Goal: Task Accomplishment & Management: Use online tool/utility

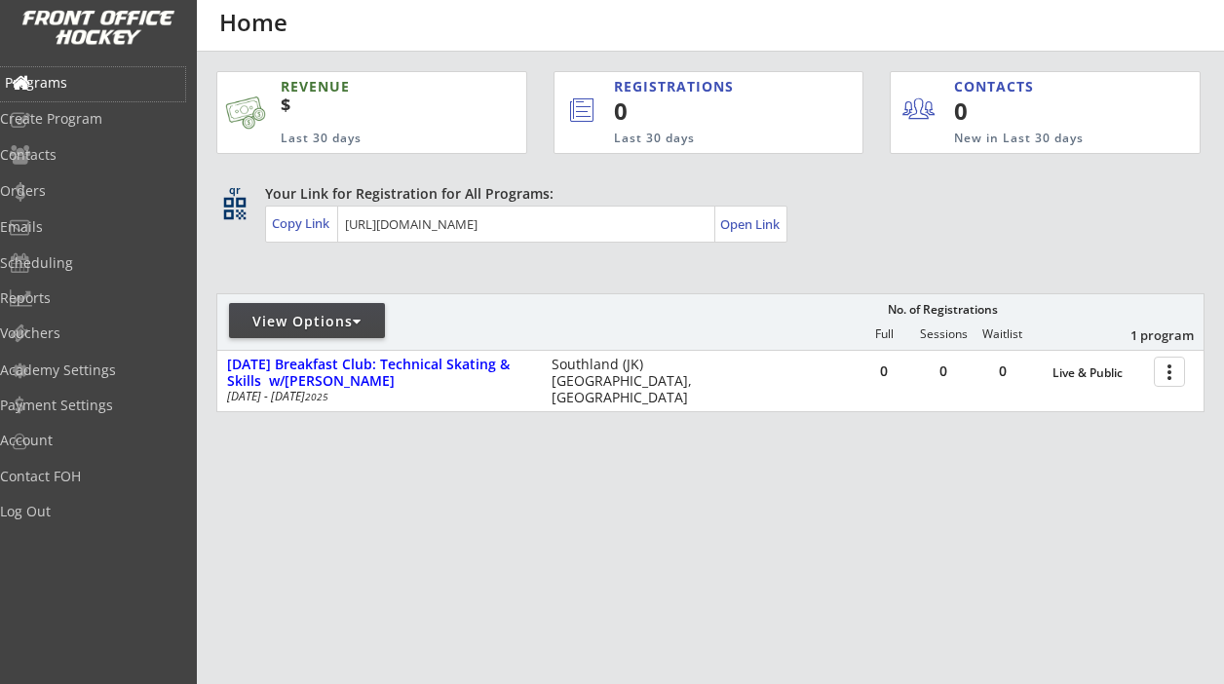
click at [86, 79] on div "Programs" at bounding box center [92, 83] width 175 height 14
click at [84, 516] on div "Log Out" at bounding box center [92, 512] width 175 height 14
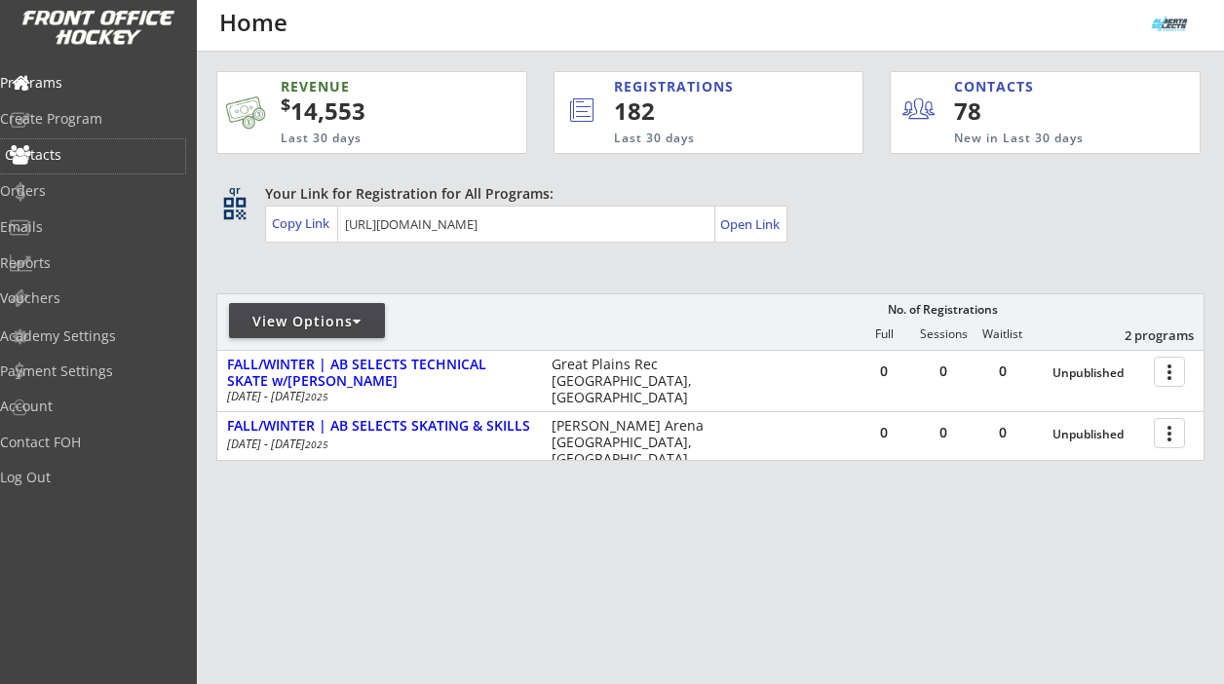
click at [93, 149] on div "Contacts" at bounding box center [92, 155] width 175 height 14
select select ""Players""
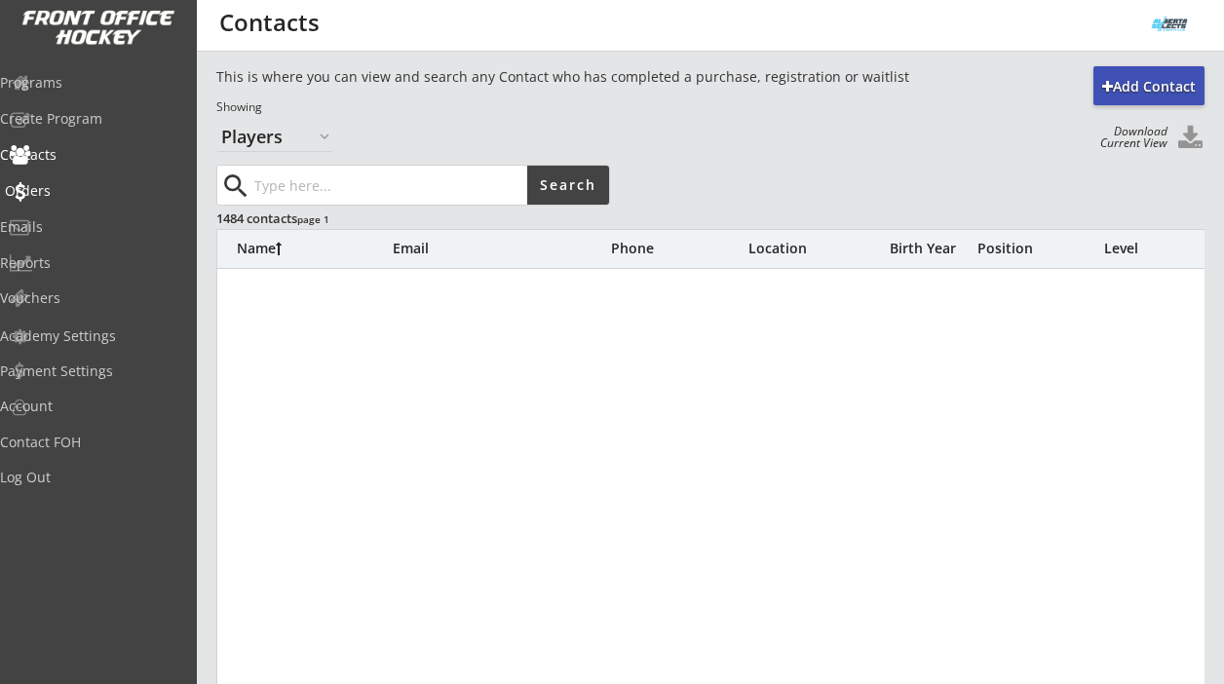
click at [69, 191] on div "Orders" at bounding box center [92, 191] width 175 height 14
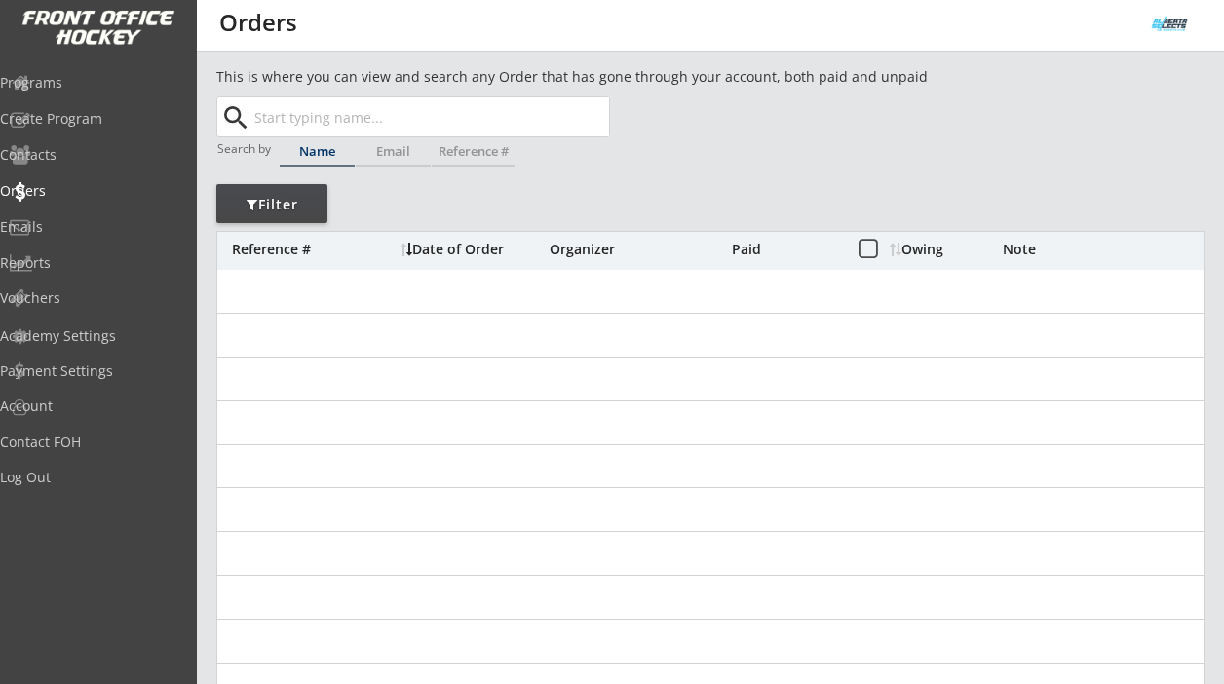
click at [303, 122] on input "text" at bounding box center [430, 116] width 359 height 39
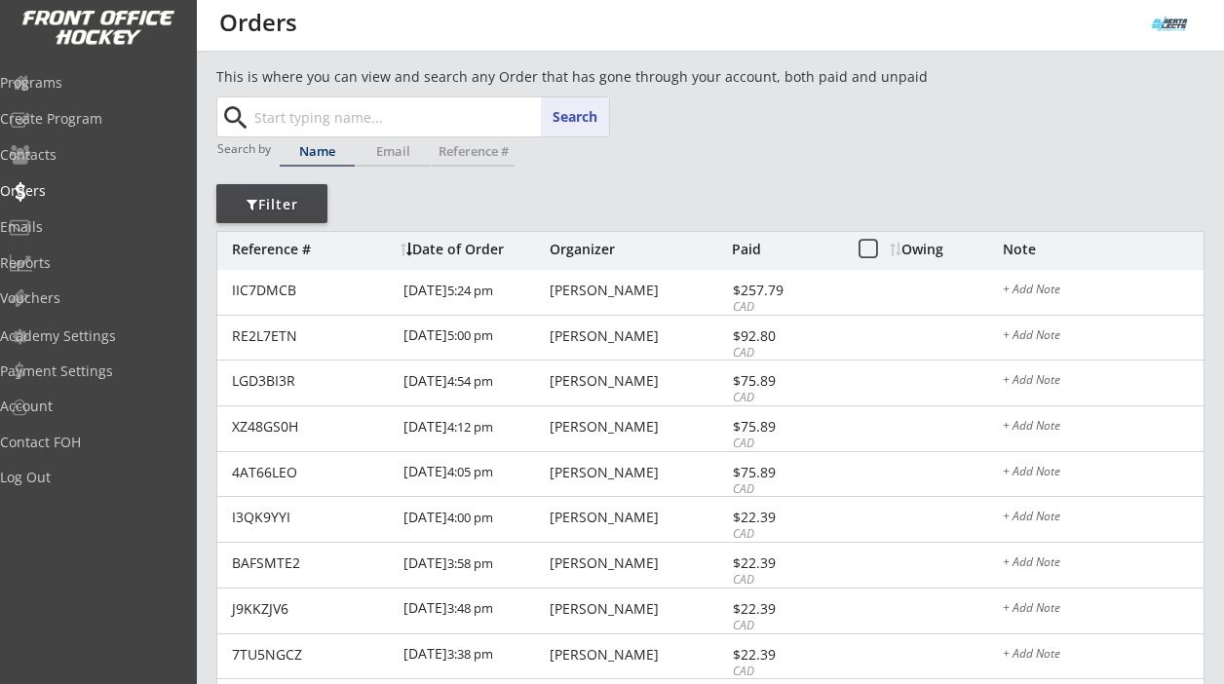
paste input "[PERSON_NAME]"
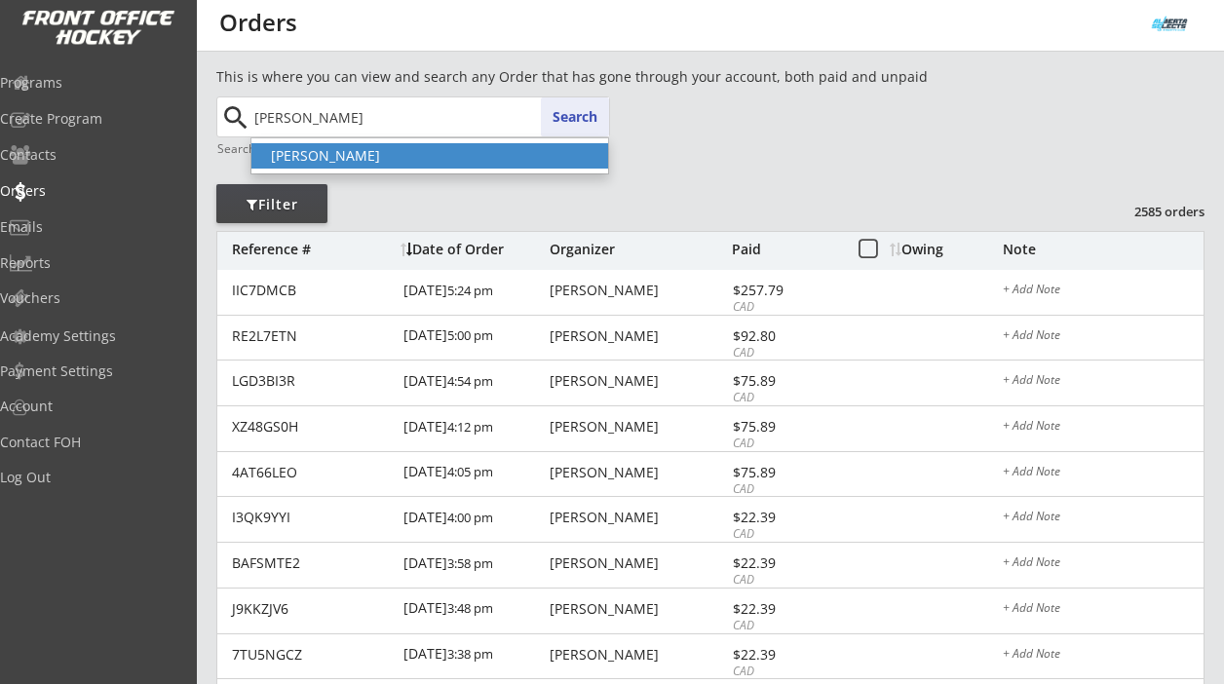
click at [327, 155] on p "[PERSON_NAME]" at bounding box center [429, 155] width 357 height 25
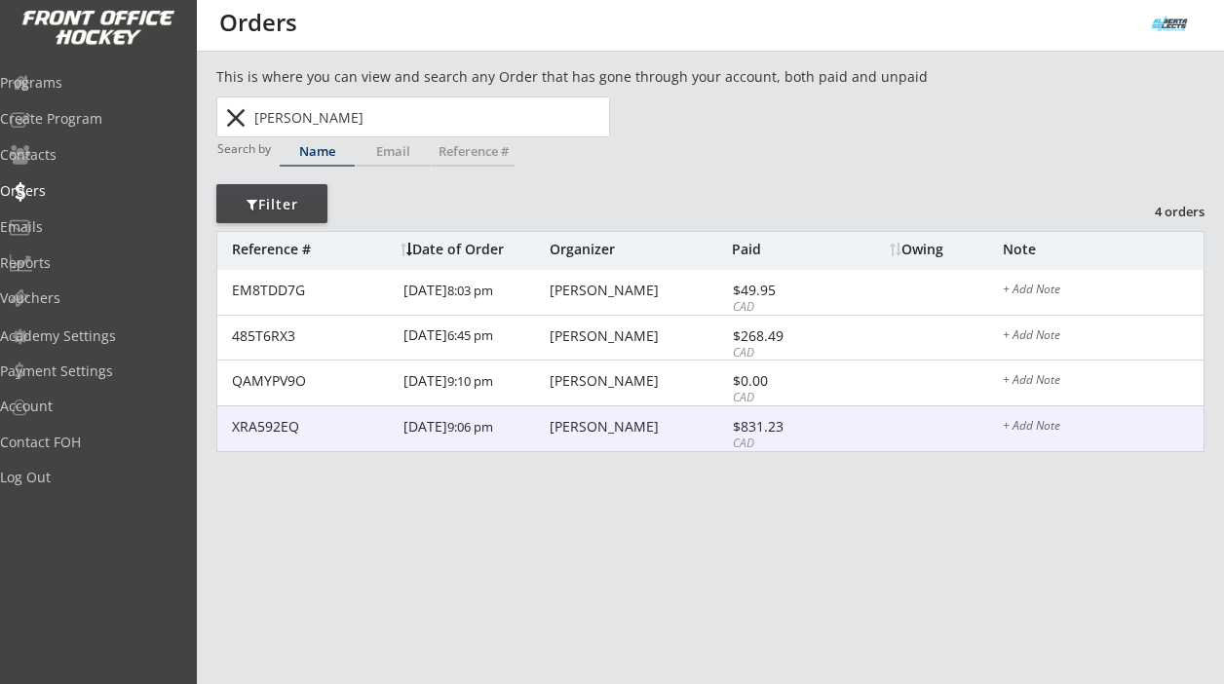
type input "[PERSON_NAME]"
click at [580, 424] on div "[PERSON_NAME]" at bounding box center [638, 427] width 177 height 14
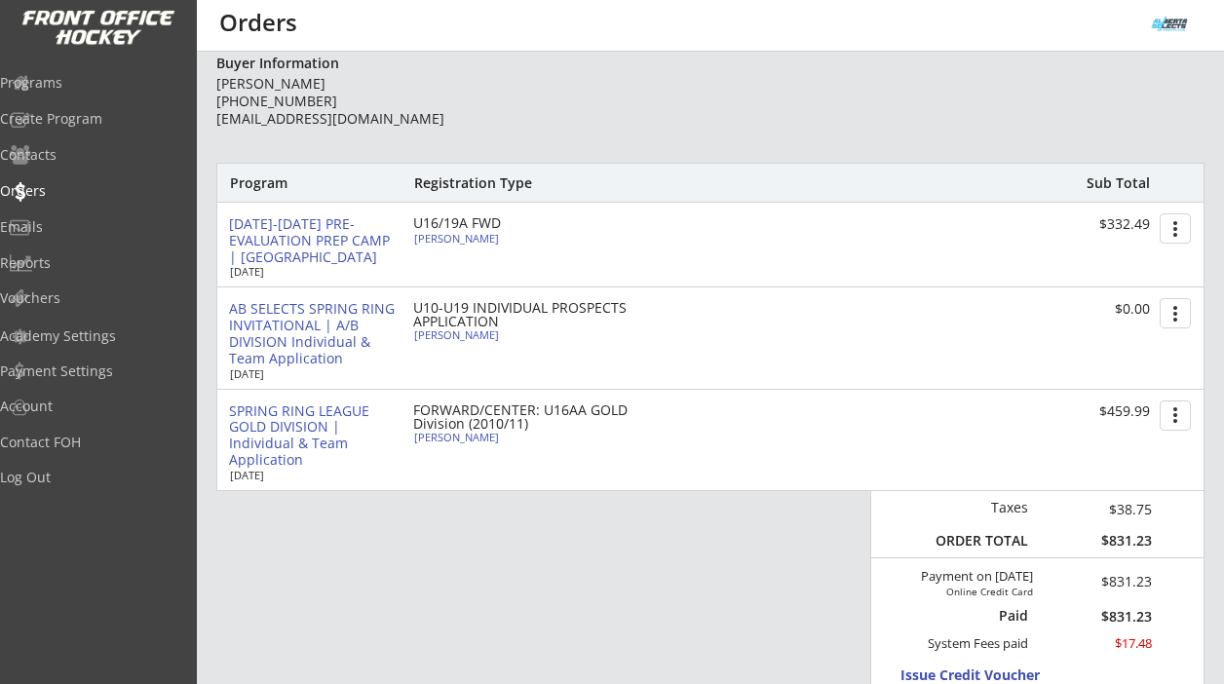
scroll to position [145, 0]
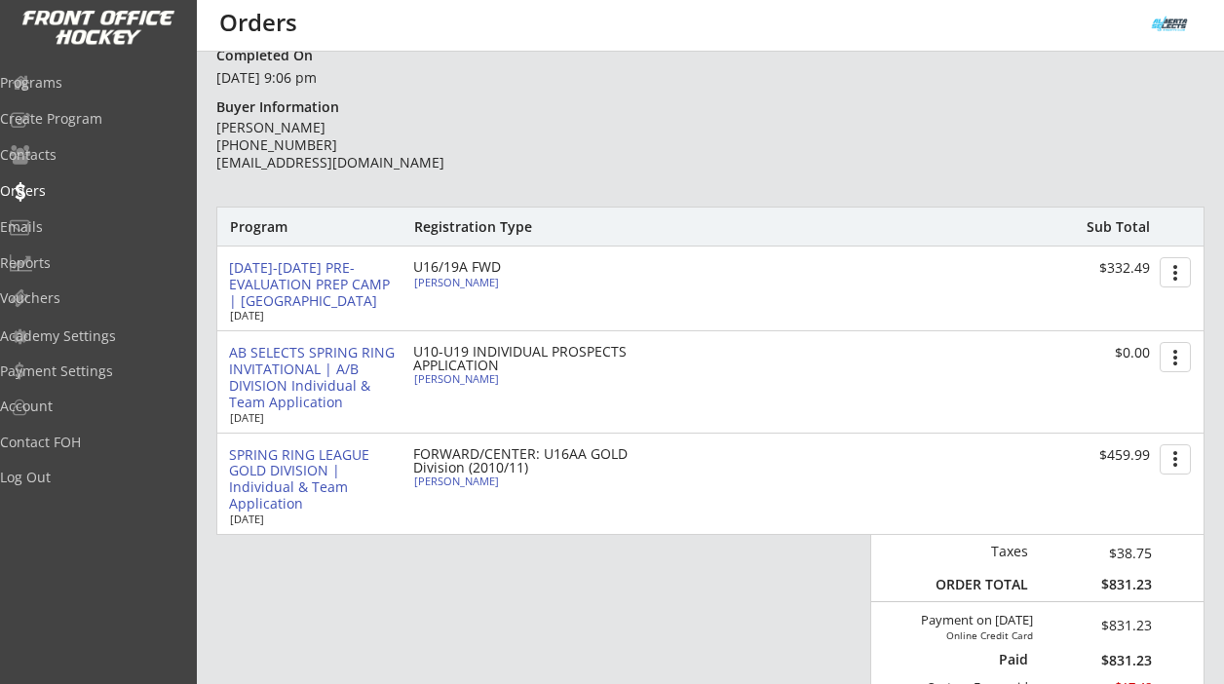
click at [459, 286] on div "[PERSON_NAME]" at bounding box center [522, 282] width 217 height 11
select select ""Forward""
select select ""U16A""
type input "[DEMOGRAPHIC_DATA]"
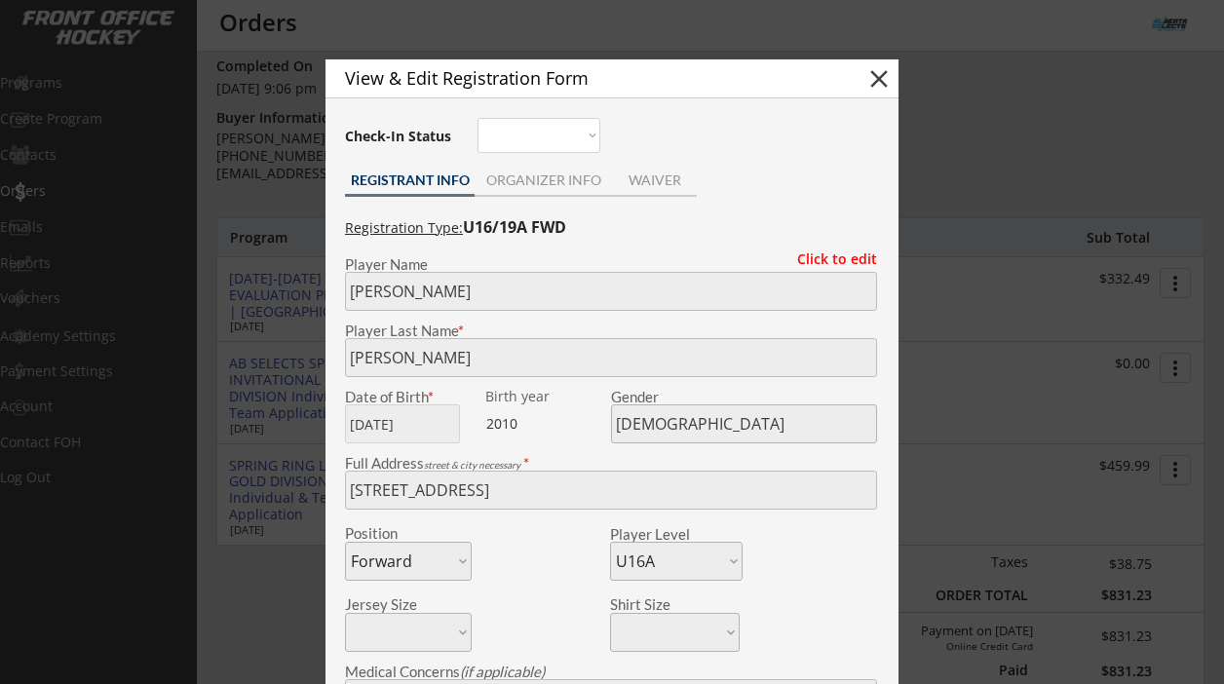
scroll to position [0, 0]
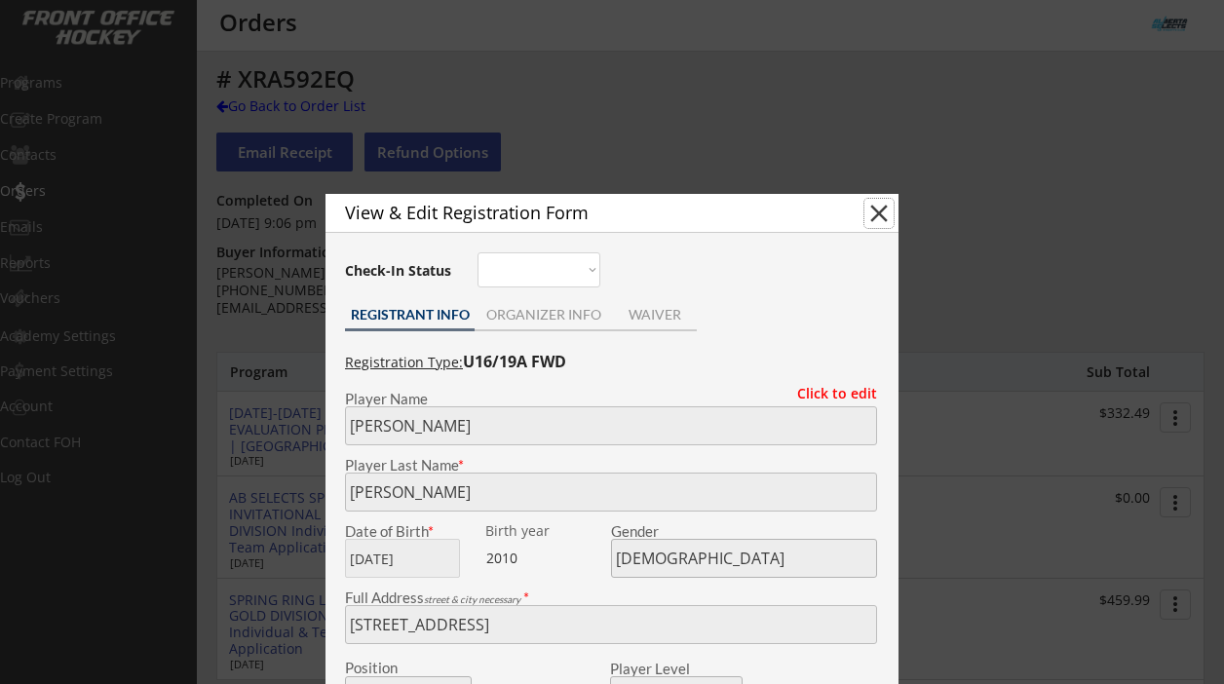
click at [879, 210] on button "close" at bounding box center [879, 213] width 29 height 29
select select ""PLACEHOLDER_1427118222253""
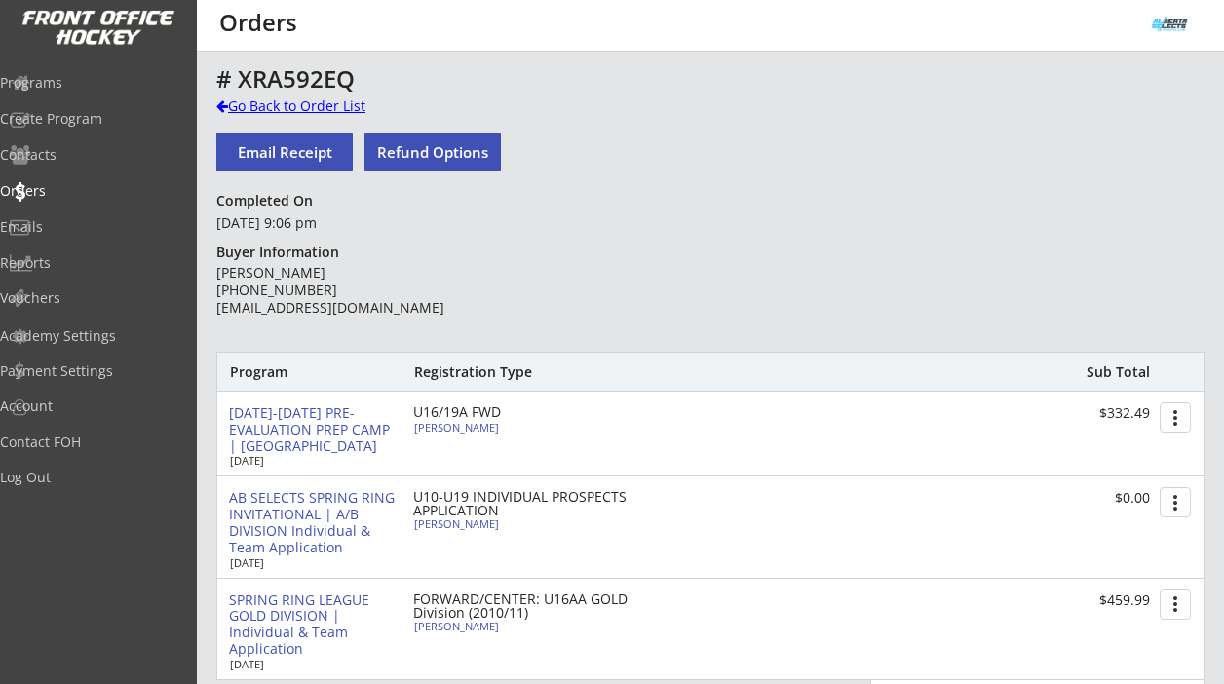
click at [306, 101] on div "Go Back to Order List" at bounding box center [316, 106] width 201 height 19
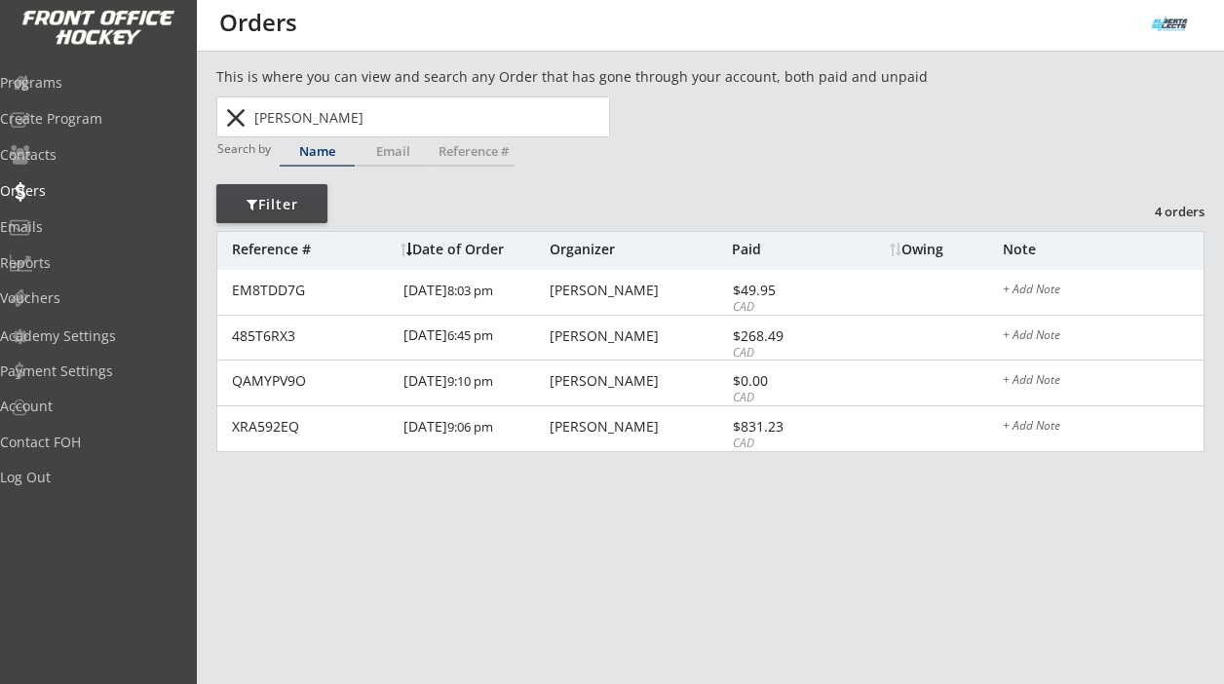
click at [218, 103] on div "[PERSON_NAME] [PERSON_NAME] Search close" at bounding box center [413, 117] width 394 height 41
click at [227, 112] on button "close" at bounding box center [235, 117] width 32 height 31
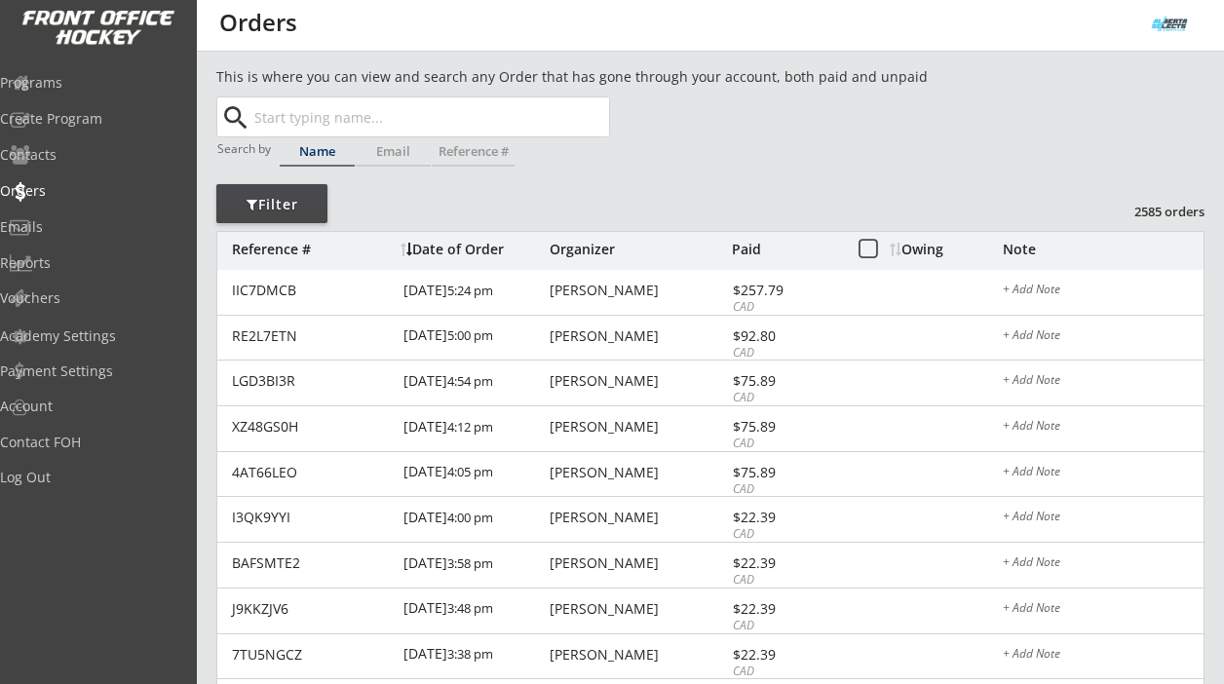
click at [78, 81] on div "Programs" at bounding box center [92, 83] width 185 height 14
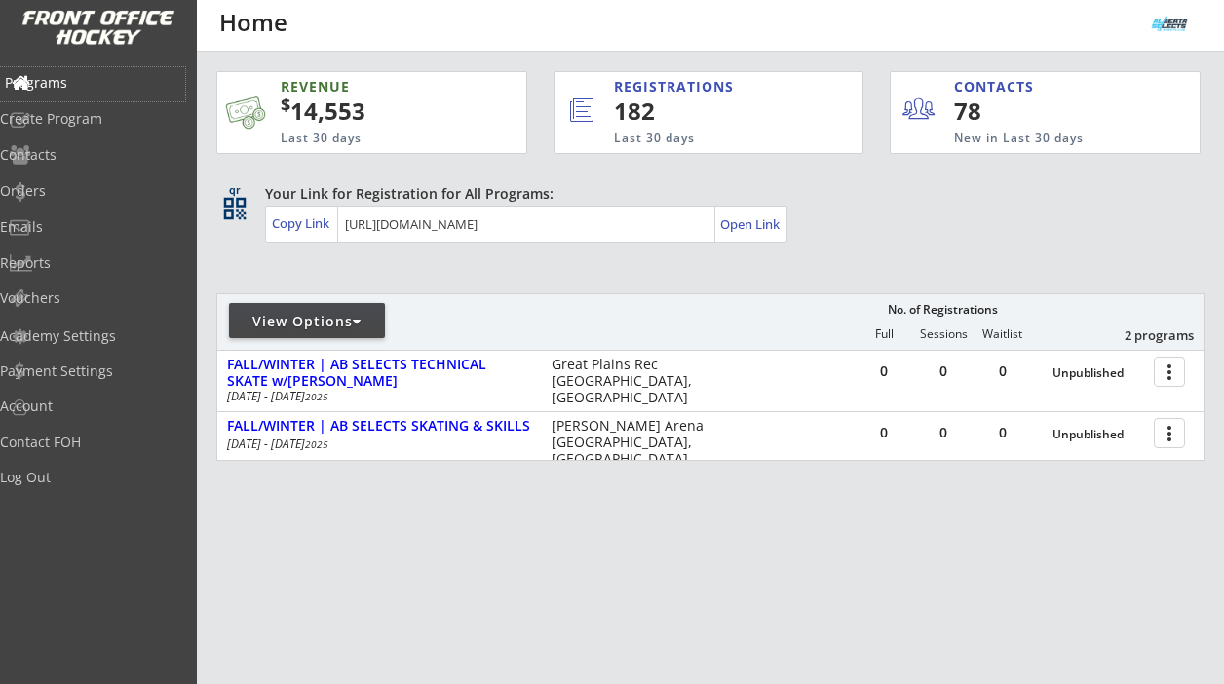
click at [86, 81] on div "Programs" at bounding box center [92, 83] width 175 height 14
click at [93, 76] on div "Programs" at bounding box center [92, 83] width 175 height 14
click at [78, 299] on div "Vouchers" at bounding box center [92, 298] width 175 height 14
select select ""Showing: Has Balance""
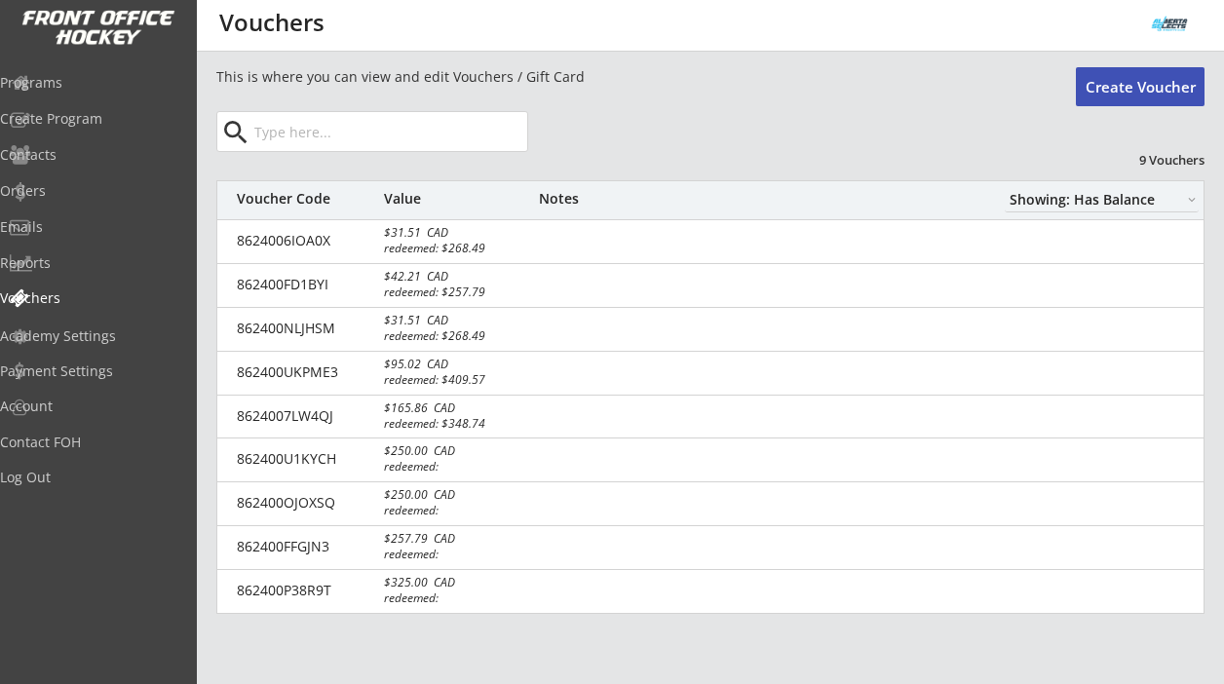
click at [1122, 84] on button "Create Voucher" at bounding box center [1140, 86] width 129 height 39
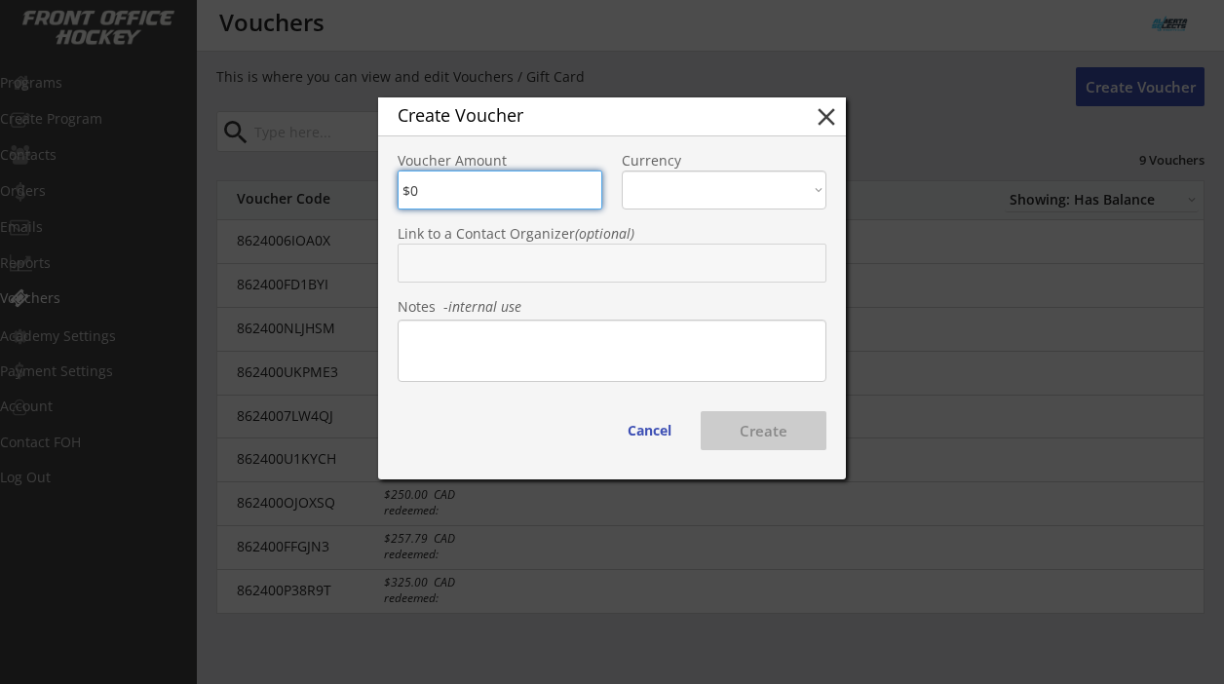
click at [482, 193] on input "input" at bounding box center [500, 190] width 205 height 39
type input "$250"
click at [667, 195] on select "CAD USD" at bounding box center [724, 190] width 205 height 39
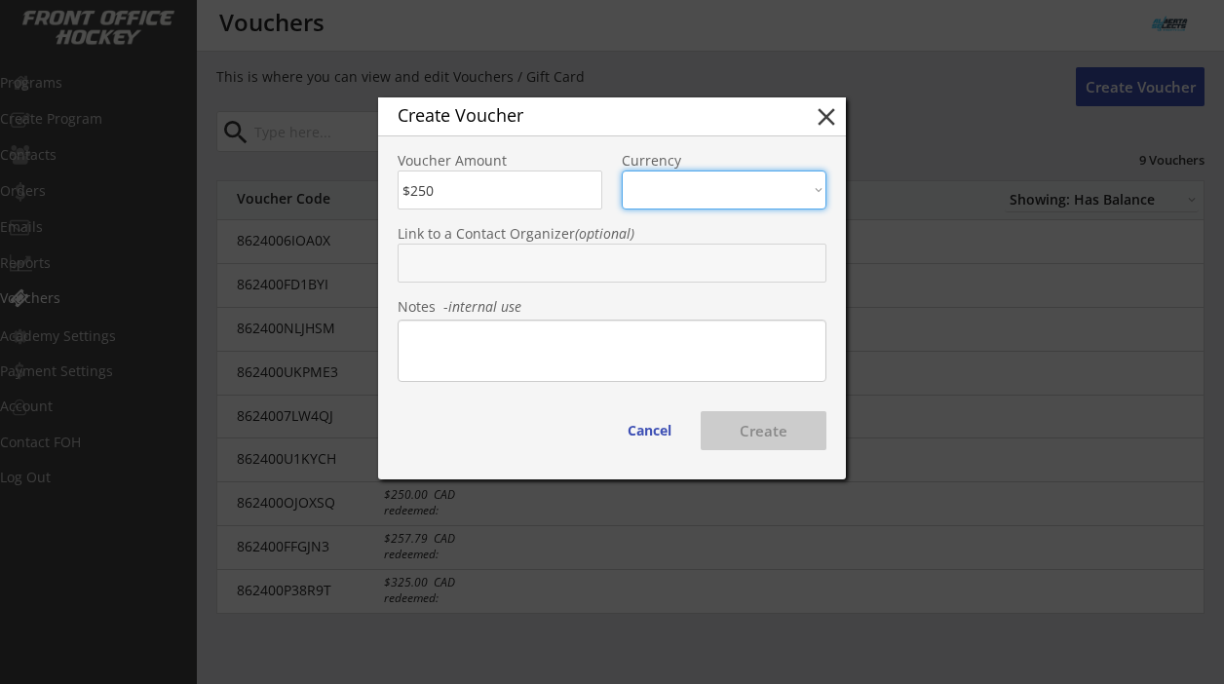
select select ""CAD""
click at [622, 171] on select "CAD USD" at bounding box center [724, 190] width 205 height 39
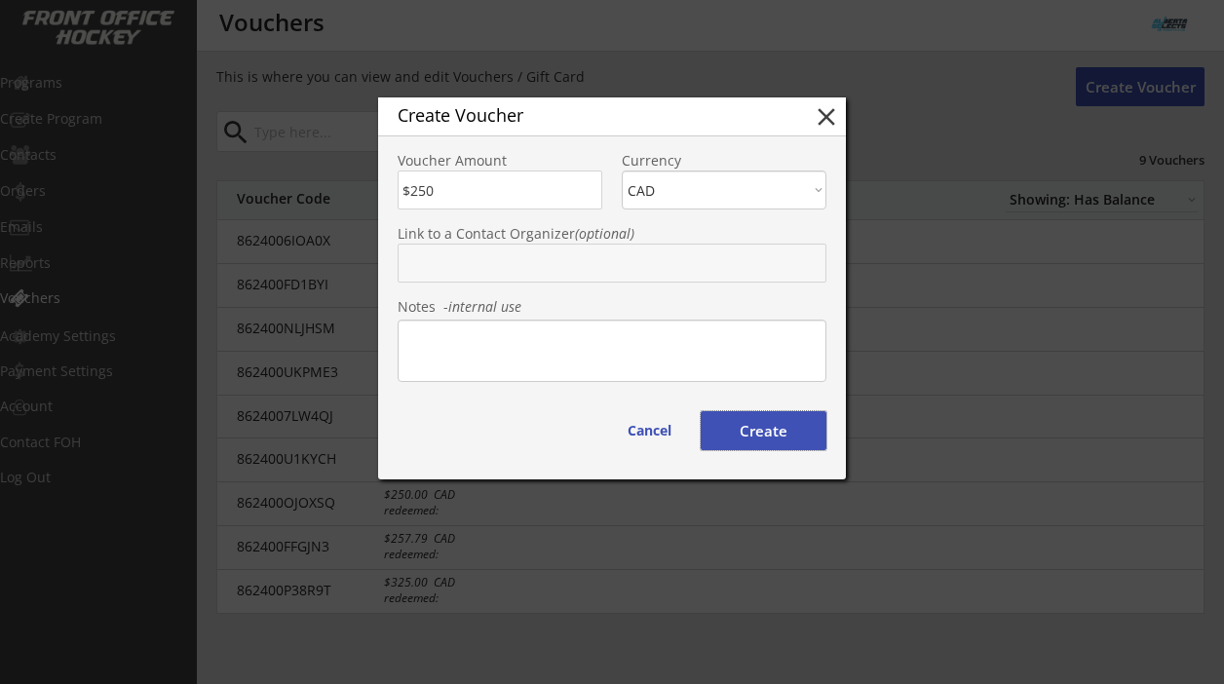
click at [754, 431] on button "Create" at bounding box center [764, 430] width 126 height 39
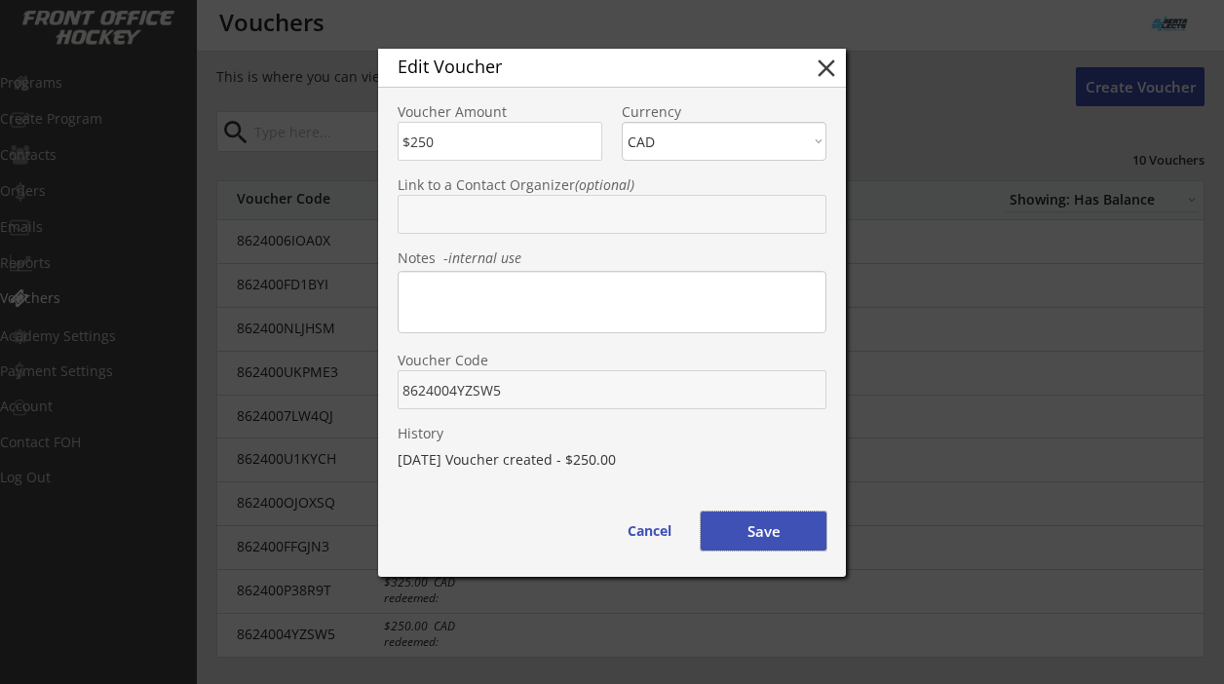
click at [791, 537] on button "Save" at bounding box center [764, 531] width 126 height 39
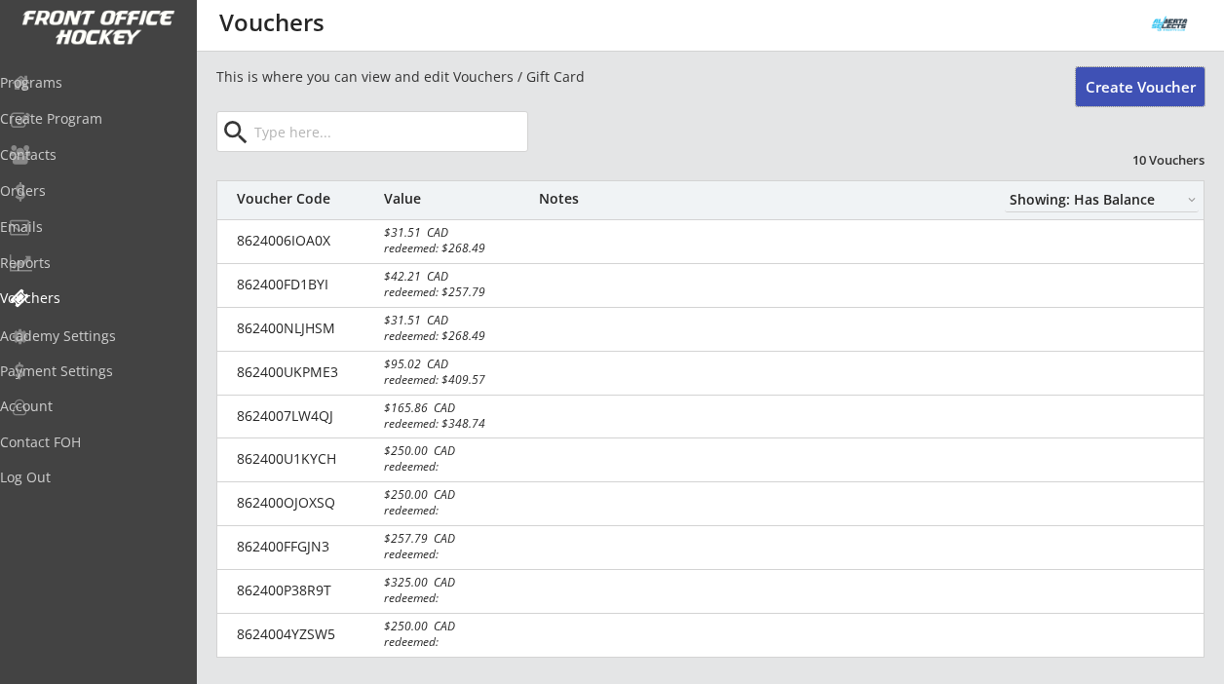
click at [1122, 84] on button "Create Voucher" at bounding box center [1140, 86] width 129 height 39
type input "$0"
select select ""PLACEHOLDER_1427118222253""
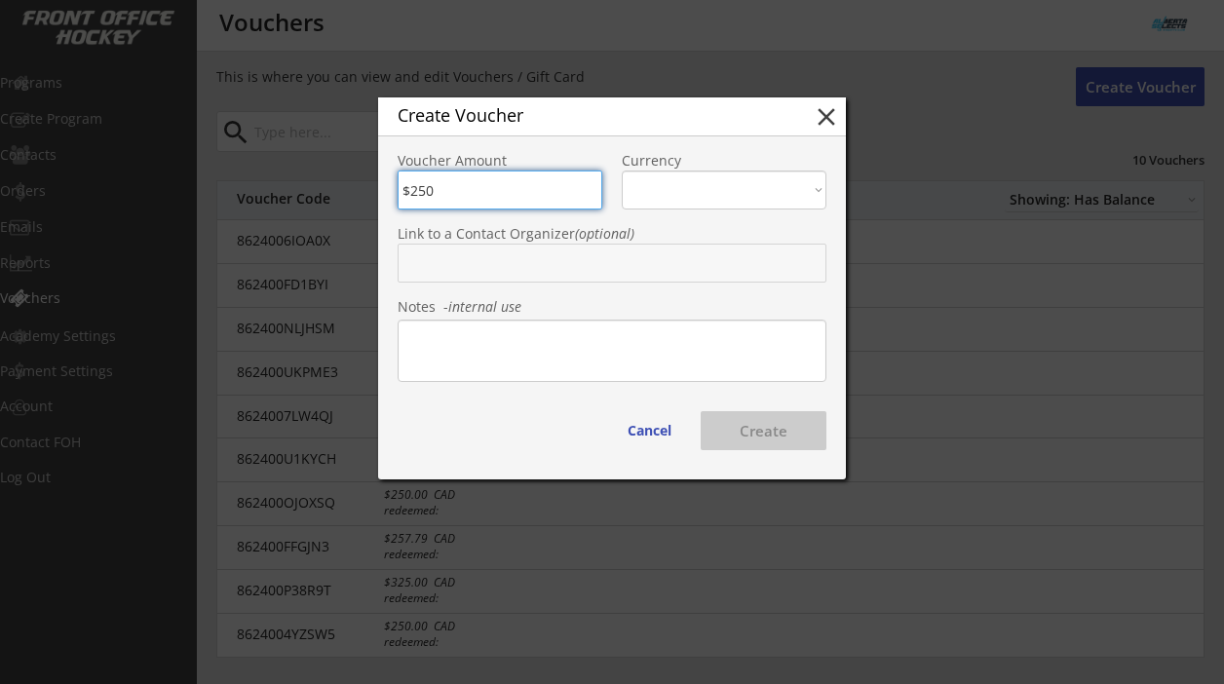
type input "$250"
click at [728, 195] on select "CAD USD" at bounding box center [724, 190] width 205 height 39
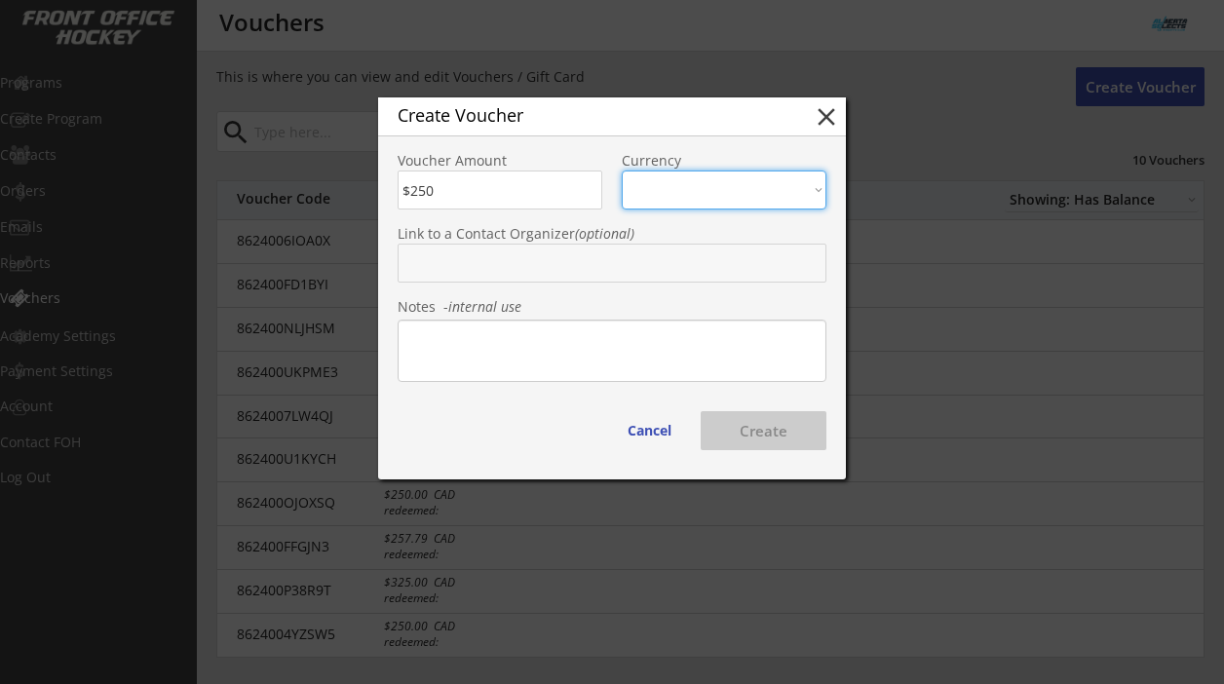
select select ""CAD""
click at [622, 171] on select "CAD USD" at bounding box center [724, 190] width 205 height 39
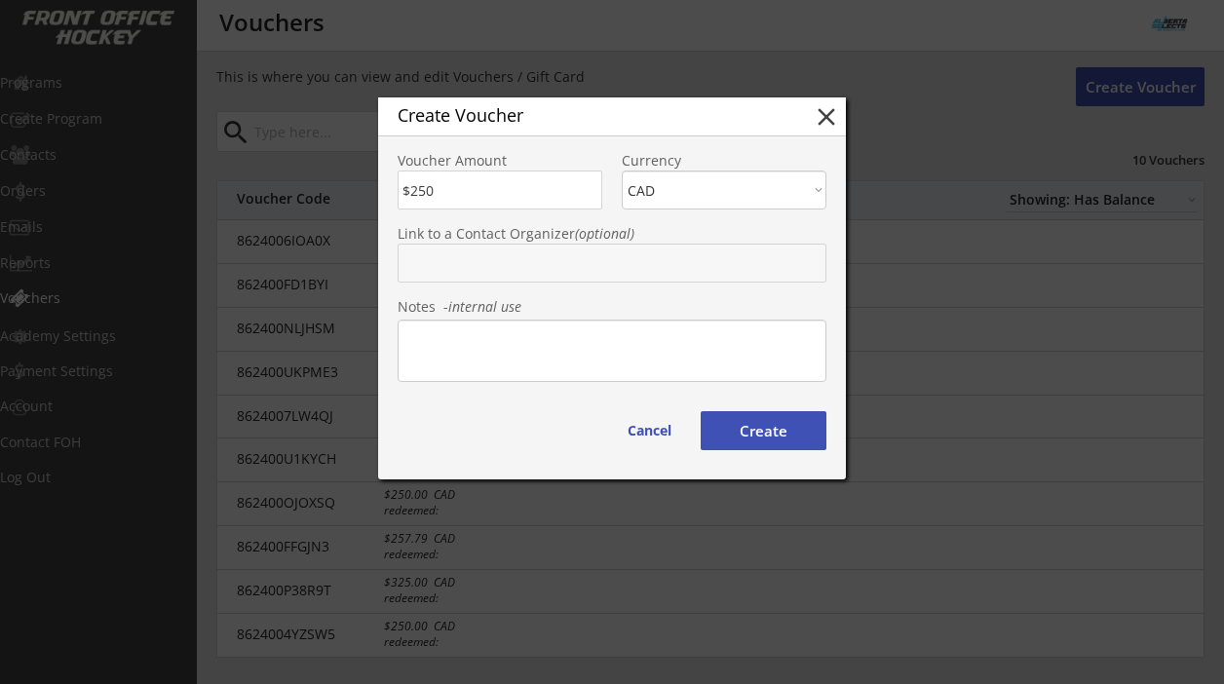
click at [777, 423] on button "Create" at bounding box center [764, 430] width 126 height 39
type input "8624002QS9C3"
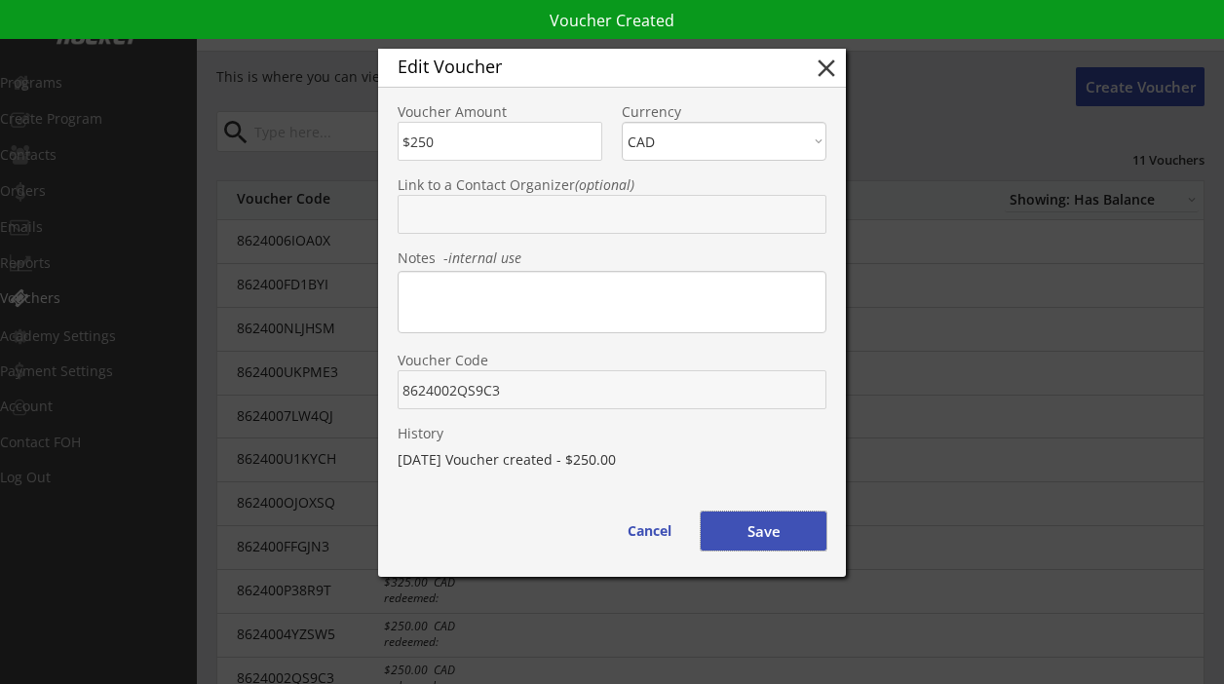
click at [767, 532] on button "Save" at bounding box center [764, 531] width 126 height 39
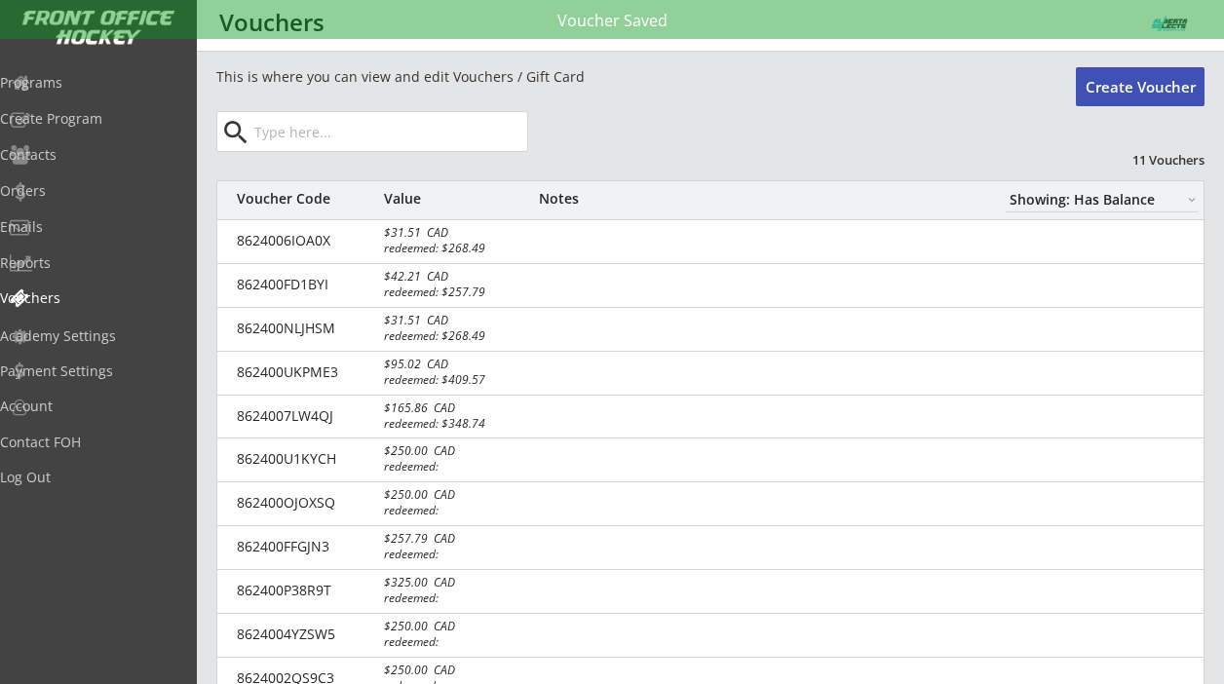
click at [1114, 83] on button "Create Voucher" at bounding box center [1140, 86] width 129 height 39
type input "$0"
select select ""PLACEHOLDER_1427118222253""
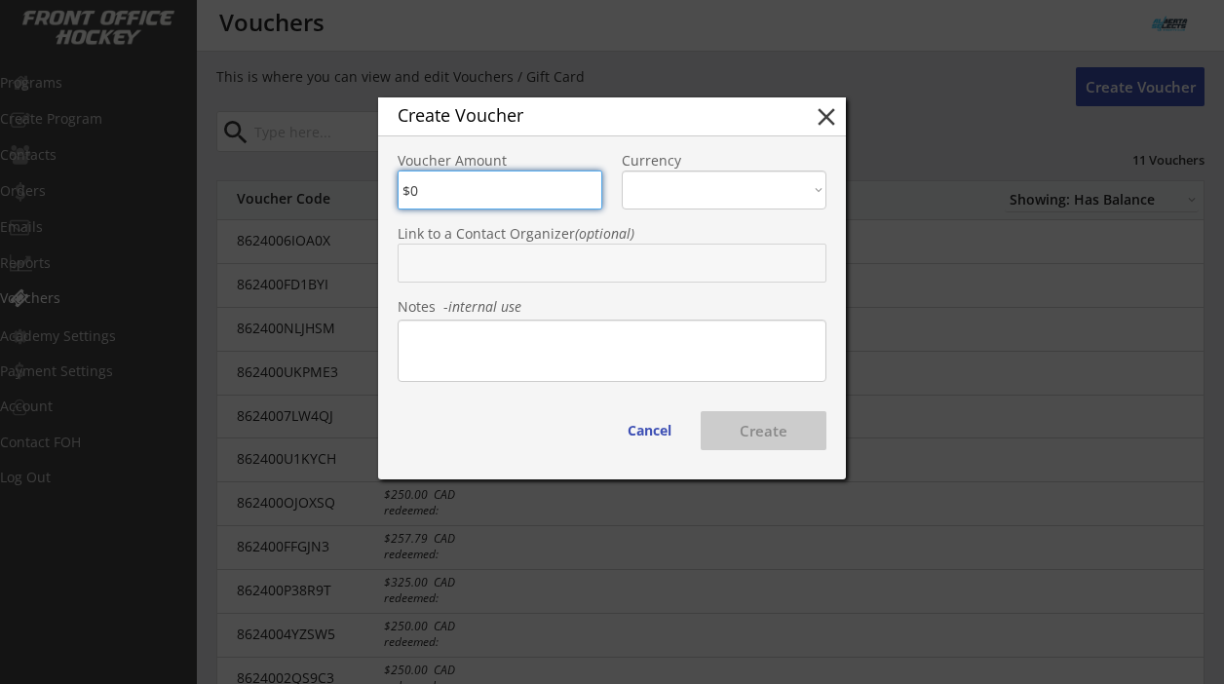
click at [474, 195] on input "input" at bounding box center [500, 190] width 205 height 39
type input "$250"
click at [647, 190] on select "CAD USD" at bounding box center [724, 190] width 205 height 39
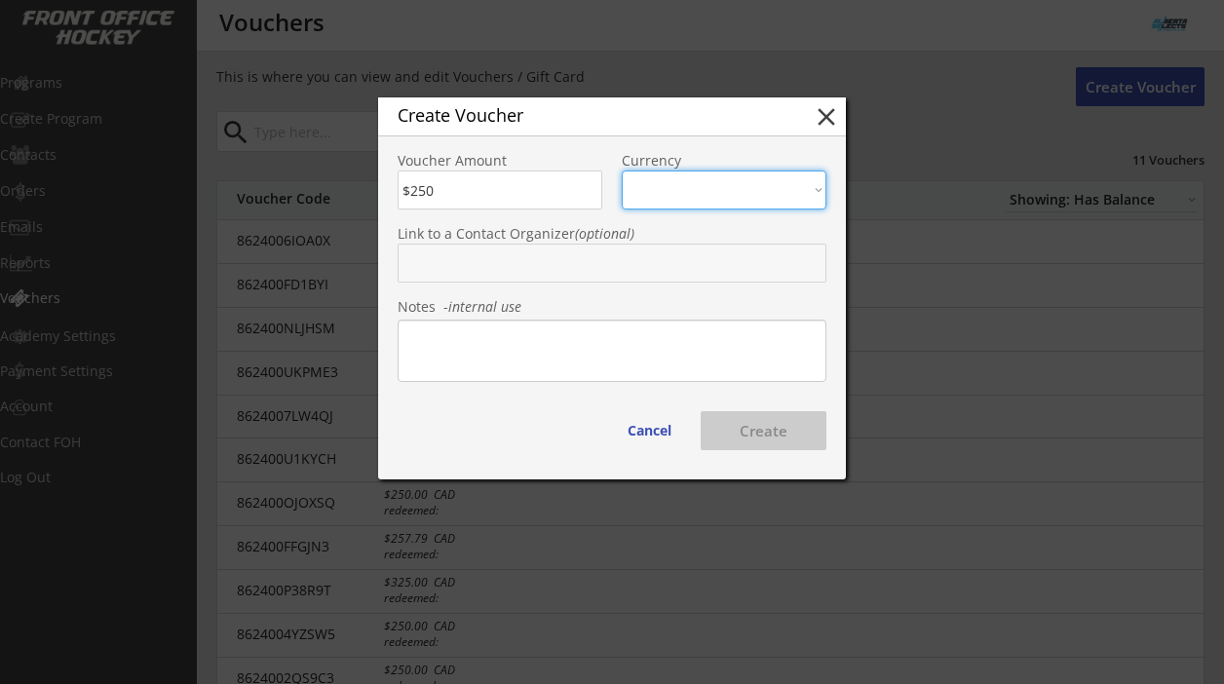
select select ""CAD""
click at [622, 171] on select "CAD USD" at bounding box center [724, 190] width 205 height 39
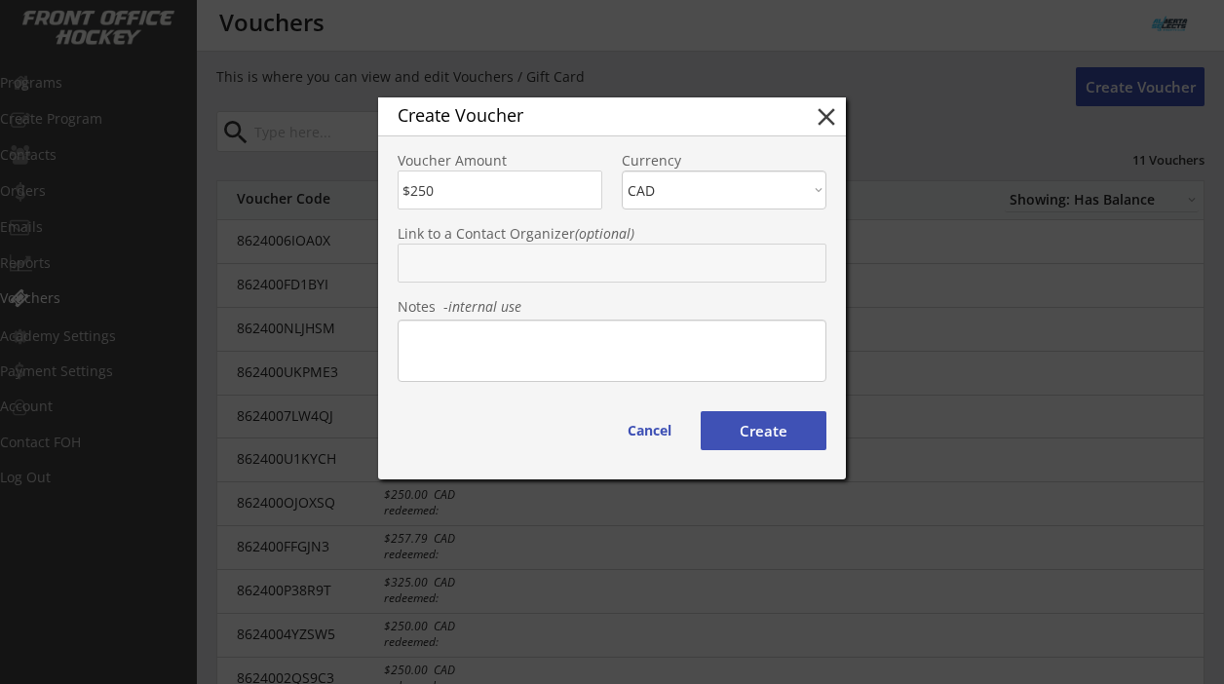
click at [774, 424] on button "Create" at bounding box center [764, 430] width 126 height 39
type input "862400UJKQ0L"
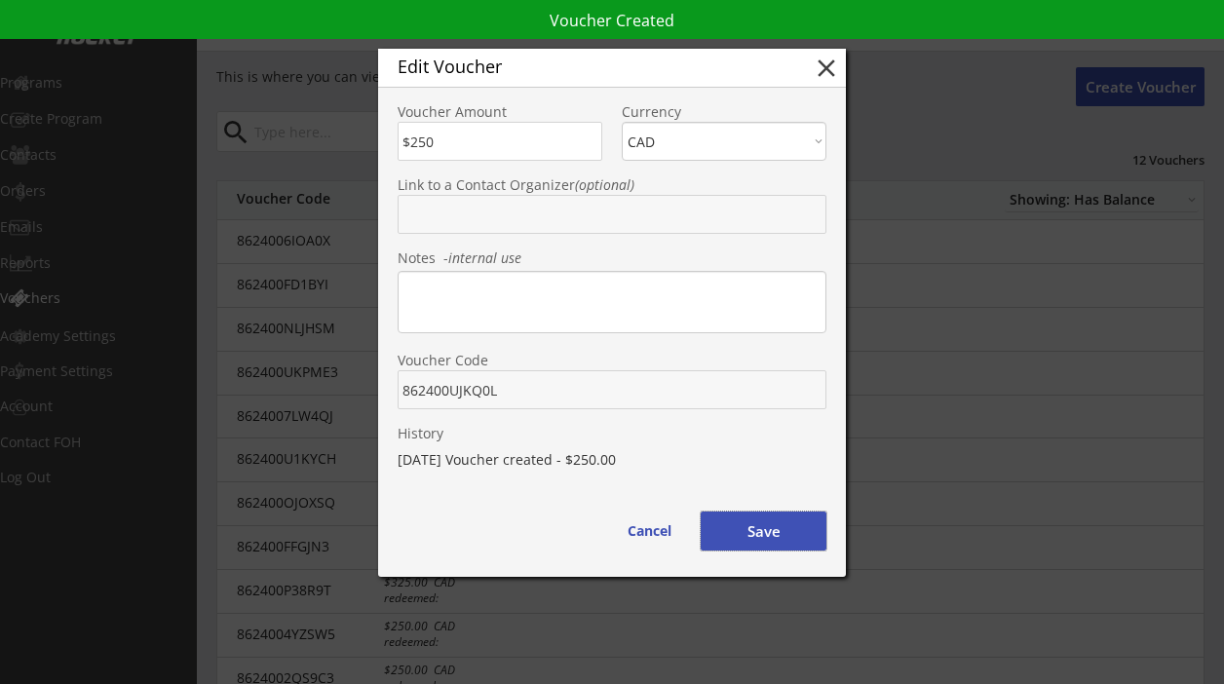
click at [773, 535] on button "Save" at bounding box center [764, 531] width 126 height 39
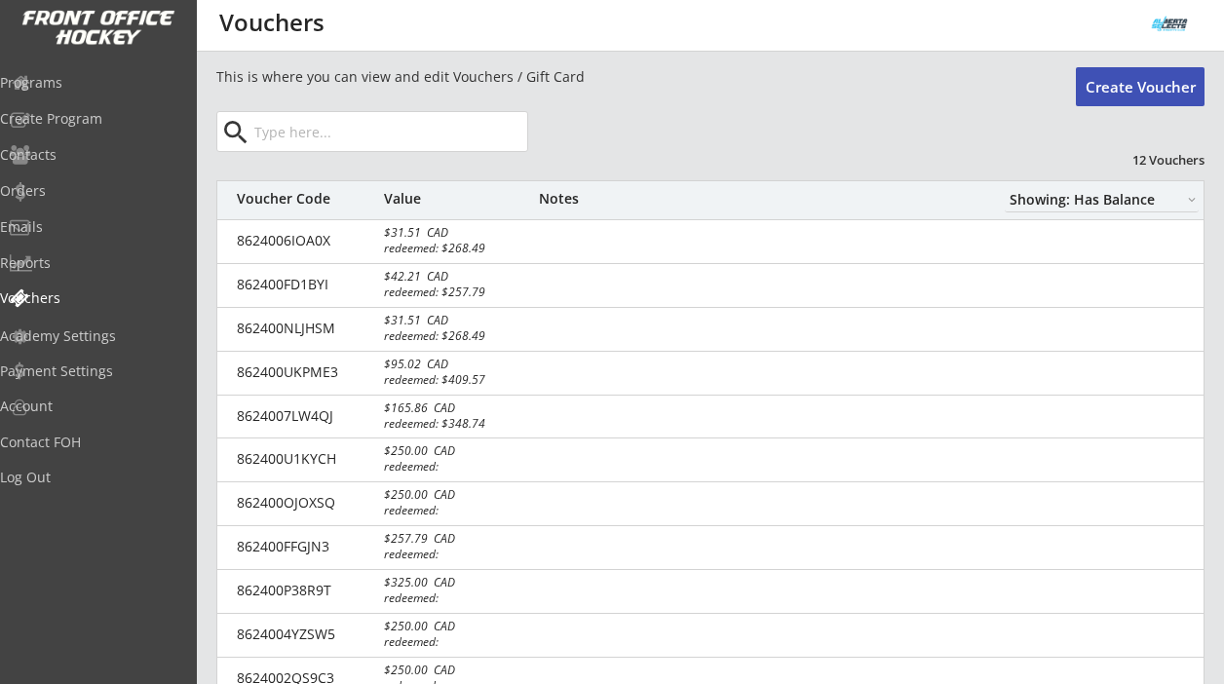
click at [1111, 91] on button "Create Voucher" at bounding box center [1140, 86] width 129 height 39
type input "$0"
select select ""PLACEHOLDER_1427118222253""
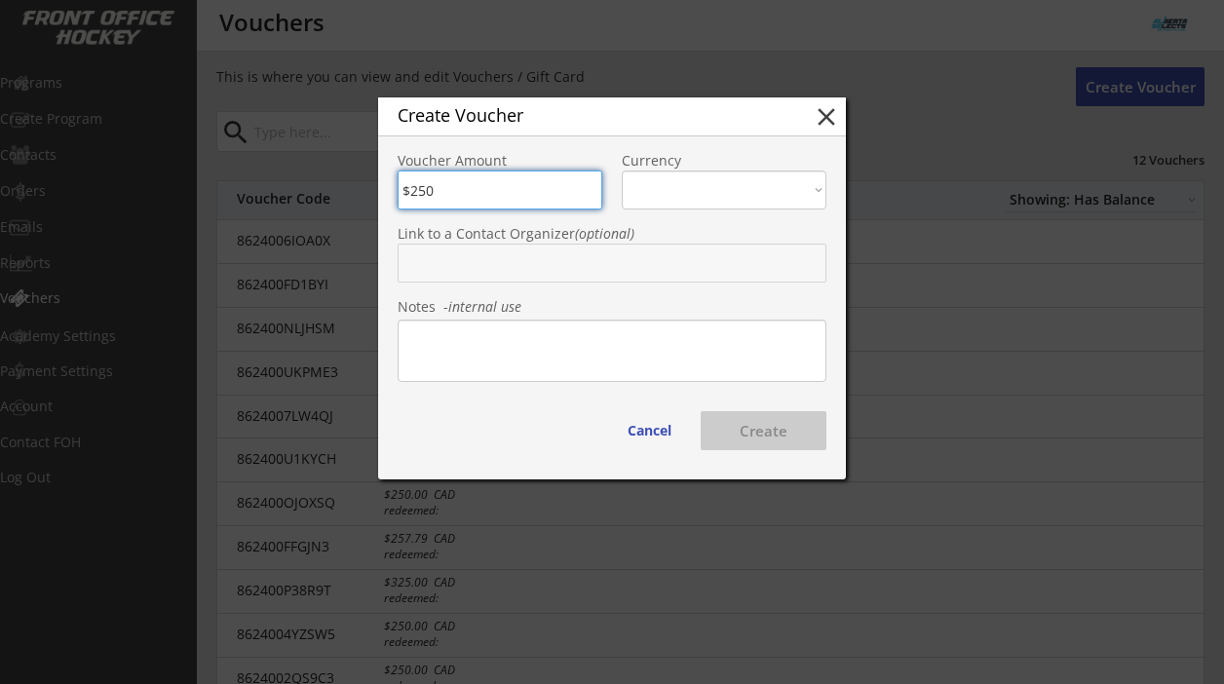
type input "$250"
click at [658, 198] on select "CAD USD" at bounding box center [724, 190] width 205 height 39
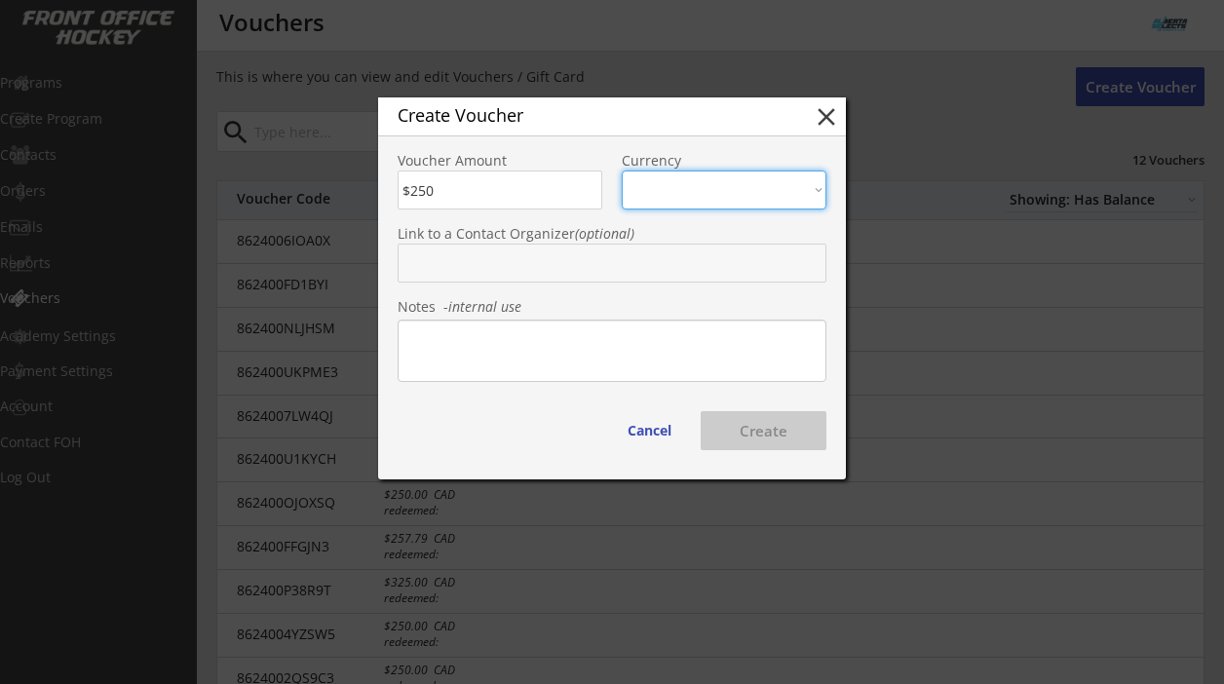
select select ""CAD""
click at [622, 171] on select "CAD USD" at bounding box center [724, 190] width 205 height 39
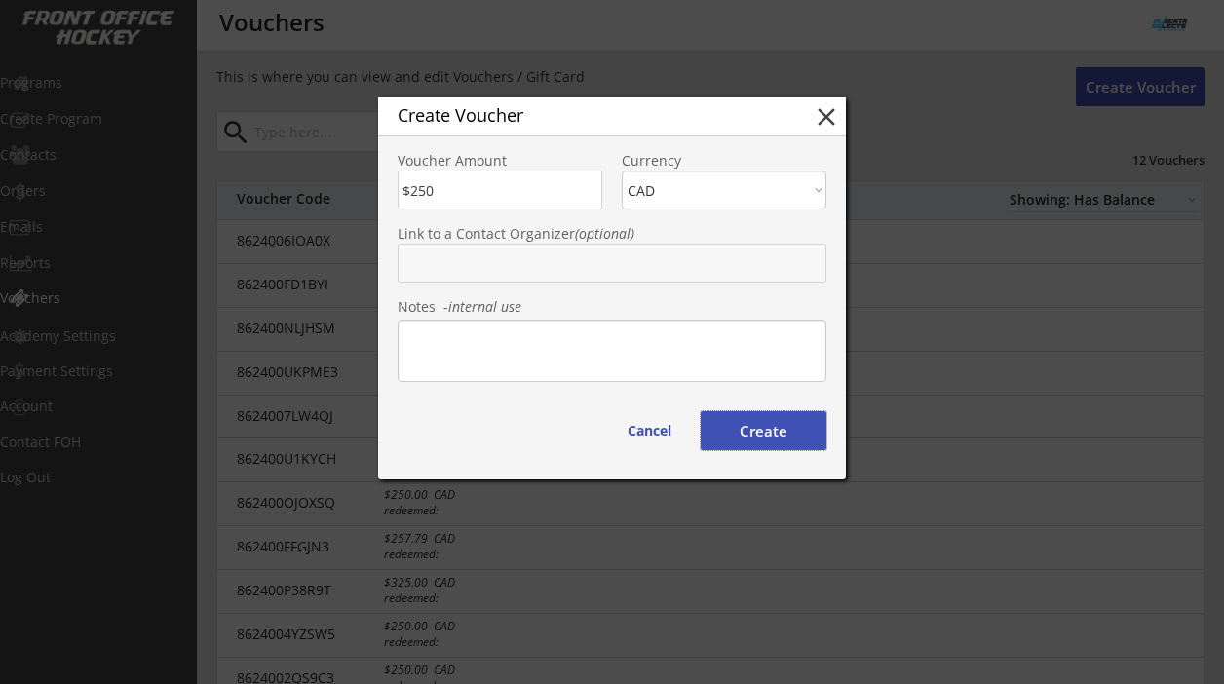
click at [753, 435] on button "Create" at bounding box center [764, 430] width 126 height 39
type input "862400GZY9J2"
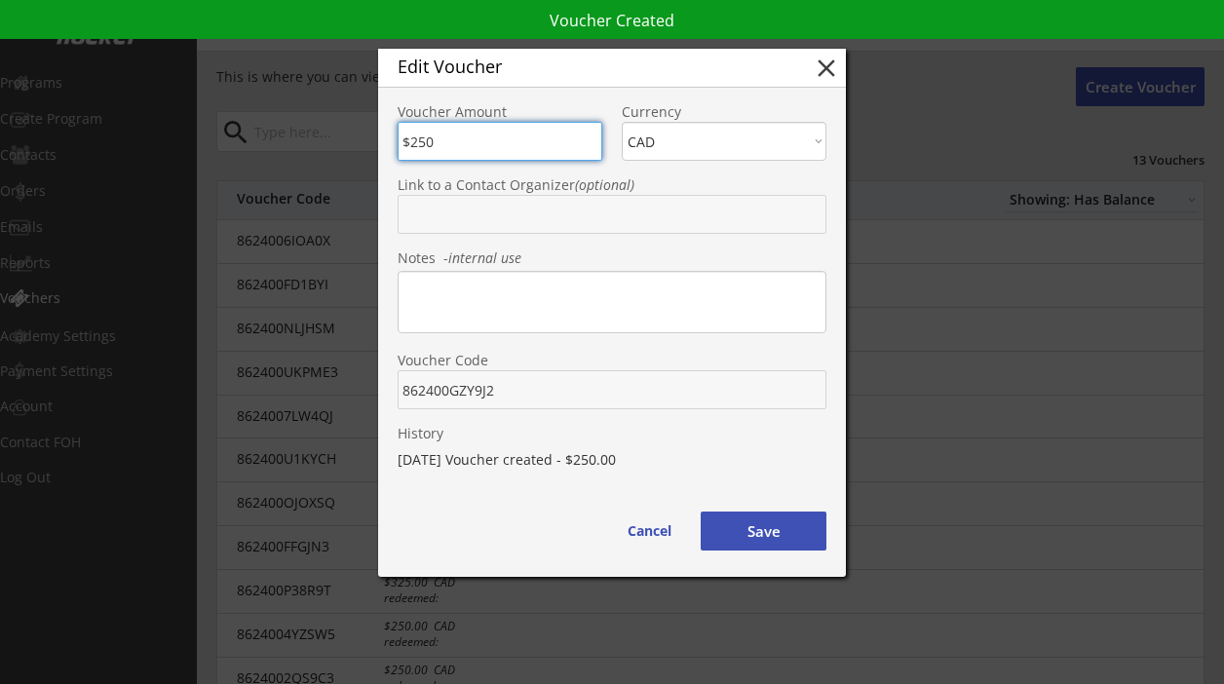
click at [786, 529] on button "Save" at bounding box center [764, 531] width 126 height 39
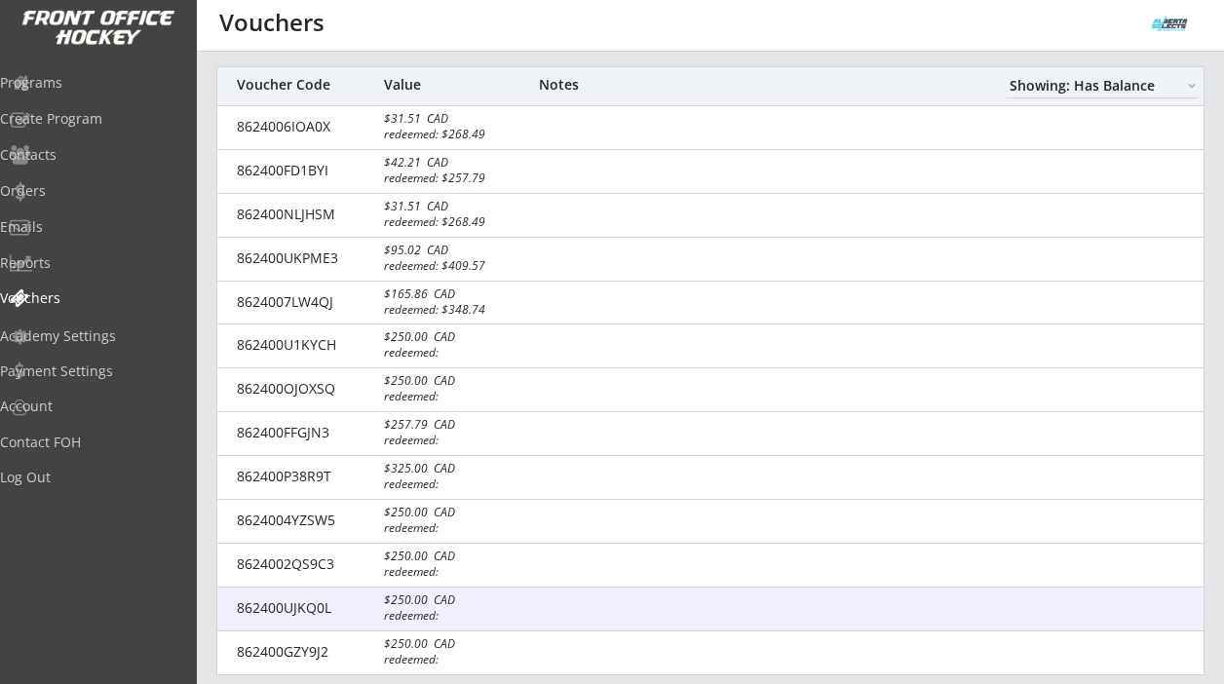
scroll to position [113, 0]
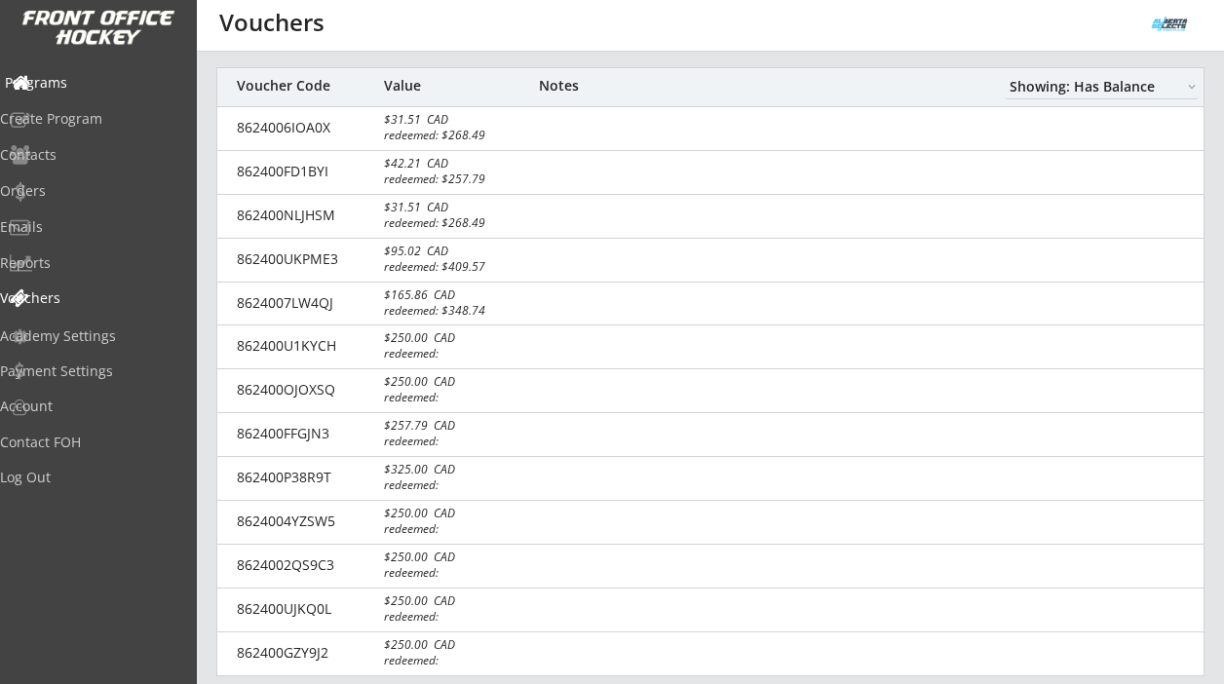
click at [100, 67] on div "Programs" at bounding box center [92, 84] width 185 height 34
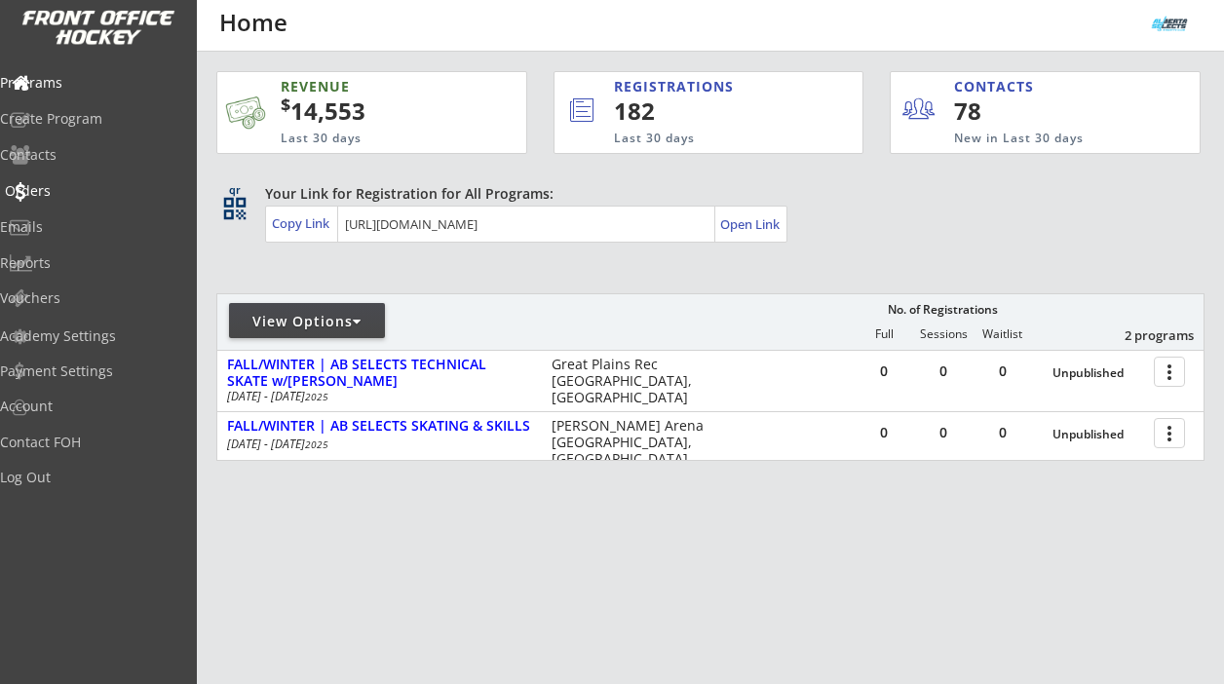
click at [88, 184] on div "Orders" at bounding box center [92, 191] width 175 height 14
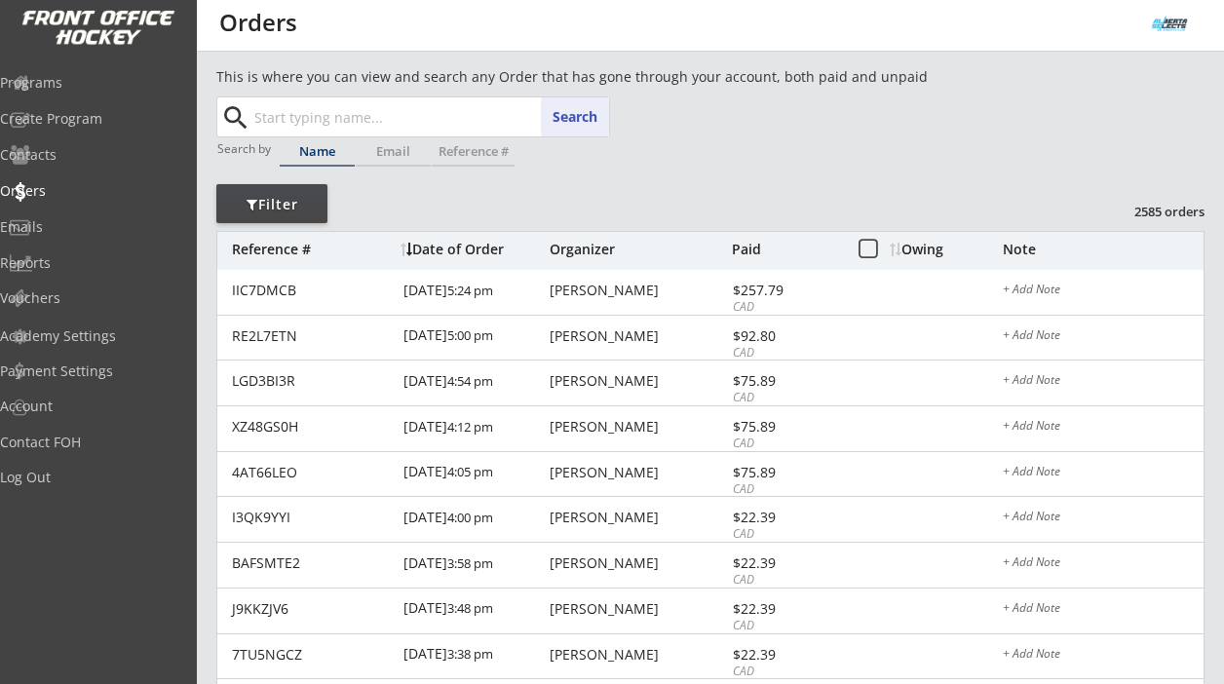
click at [297, 110] on input "text" at bounding box center [430, 116] width 359 height 39
paste input "[PERSON_NAME]"
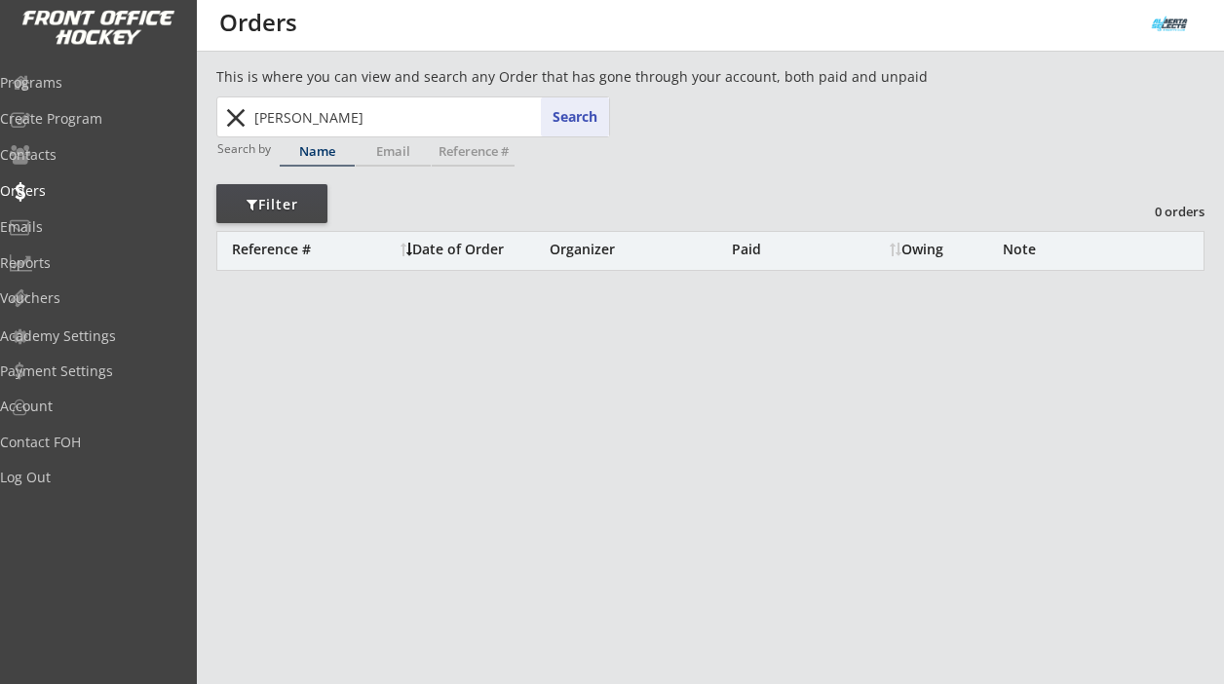
drag, startPoint x: 292, startPoint y: 116, endPoint x: 225, endPoint y: 116, distance: 67.3
click at [225, 116] on div "[PERSON_NAME] [PERSON_NAME] Search close" at bounding box center [414, 116] width 390 height 39
click at [582, 120] on button "Search" at bounding box center [575, 116] width 68 height 39
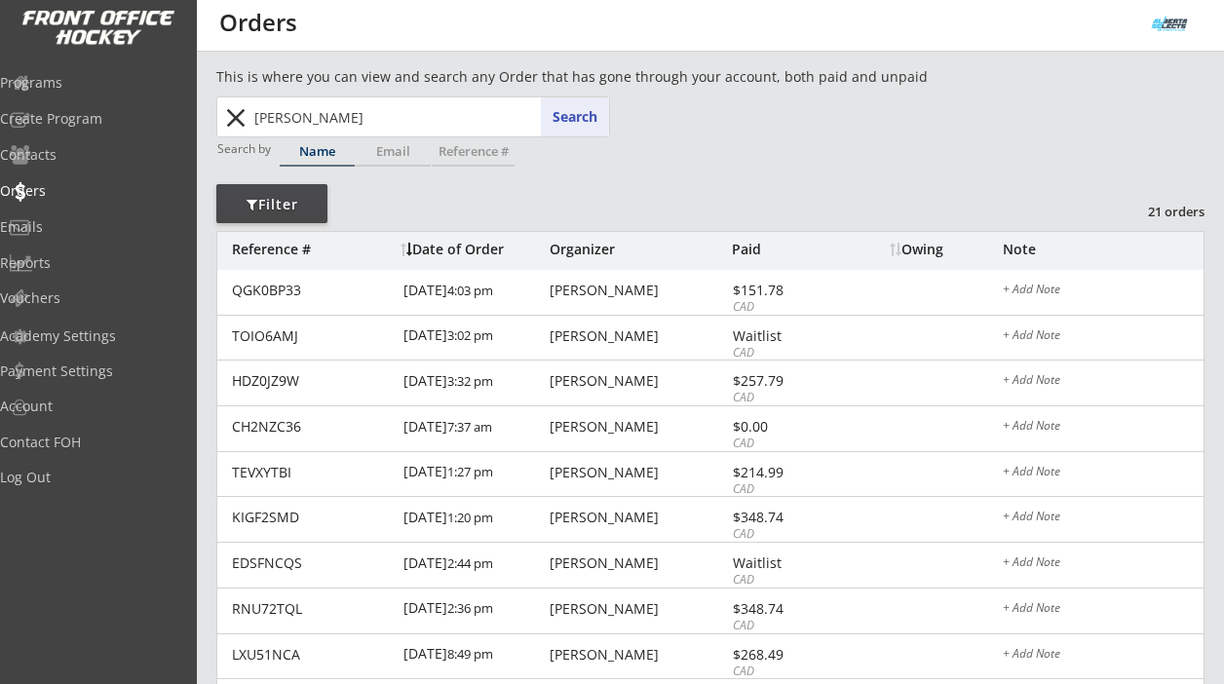
click at [278, 118] on input "[PERSON_NAME]" at bounding box center [430, 116] width 359 height 39
paste input "[PERSON_NAME]"
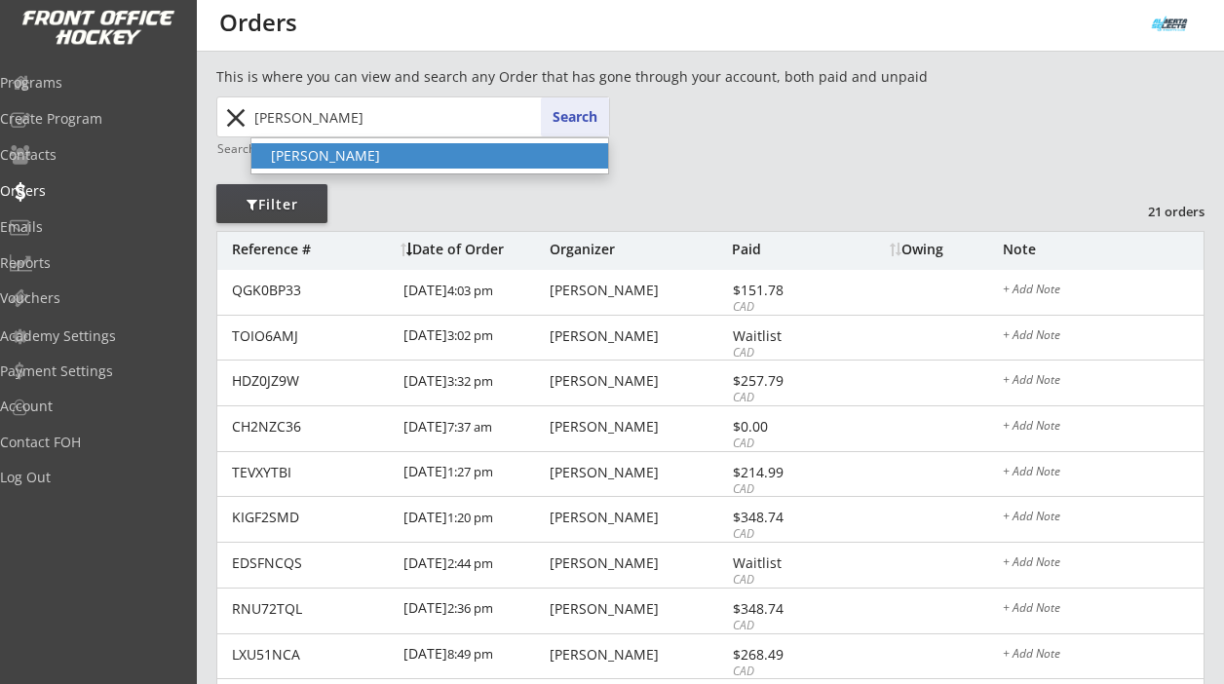
click at [300, 156] on p "[PERSON_NAME]" at bounding box center [429, 155] width 357 height 25
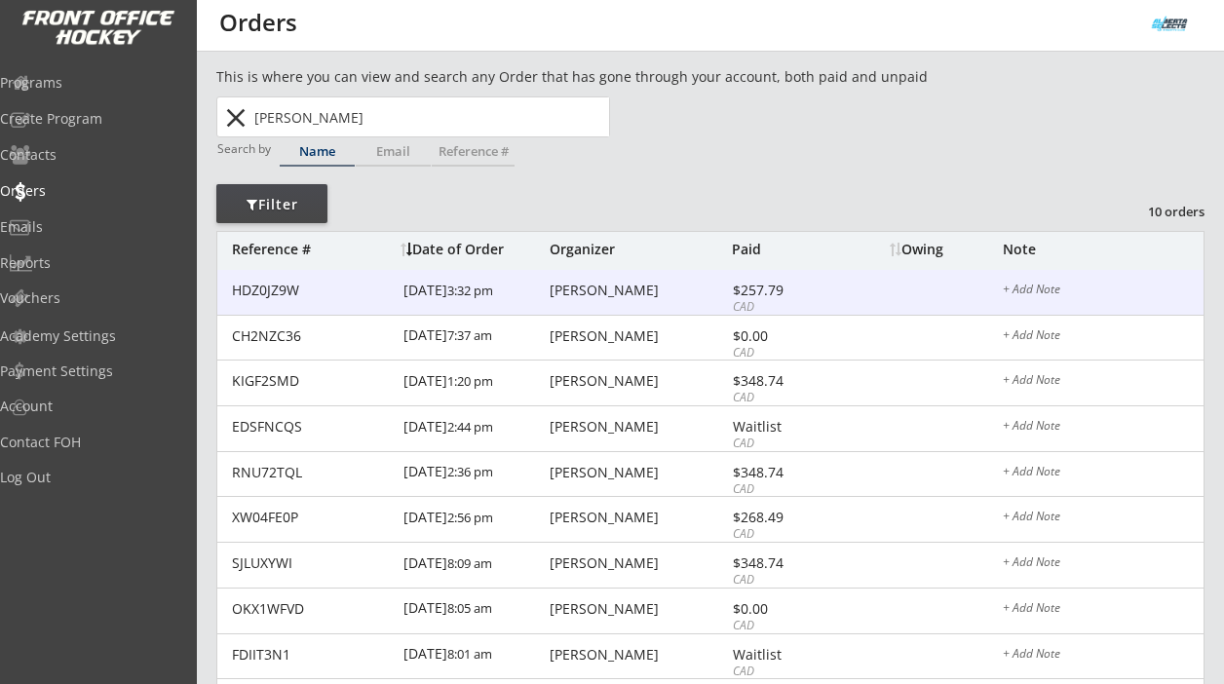
type input "[PERSON_NAME]"
click at [632, 286] on div "[PERSON_NAME]" at bounding box center [638, 291] width 177 height 14
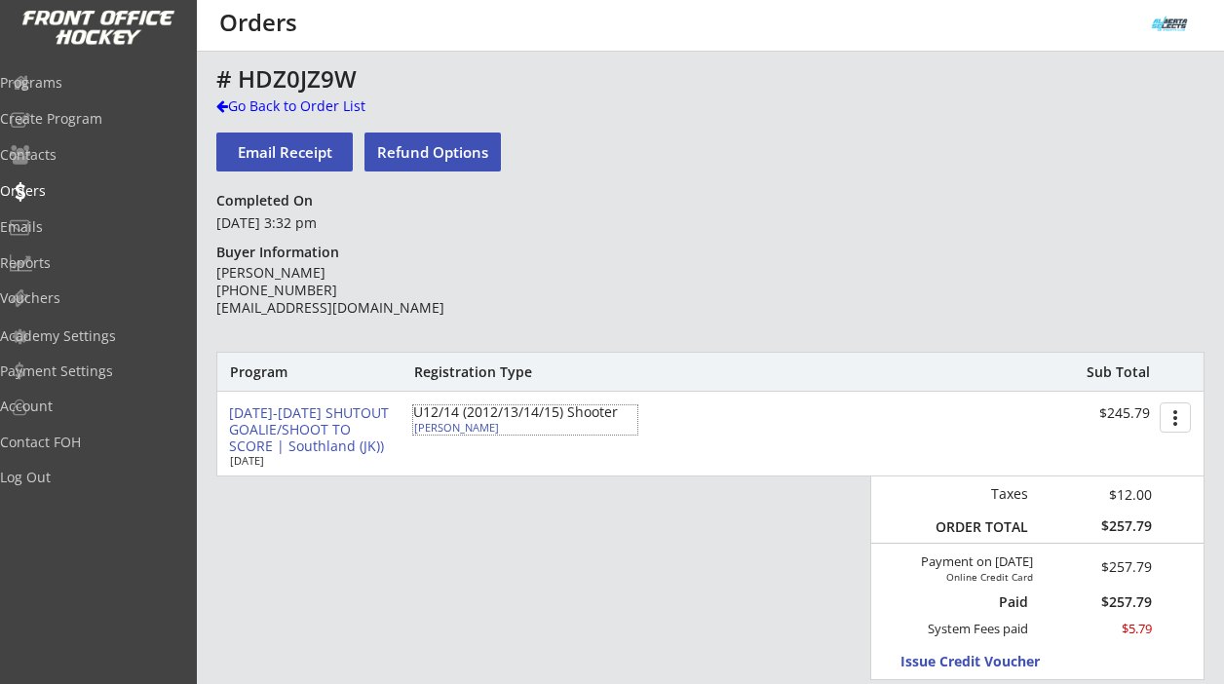
click at [485, 428] on div "[PERSON_NAME]" at bounding box center [522, 427] width 217 height 11
type input "Khloe"
type input "[PERSON_NAME]"
type input "[DATE]"
type input "[DEMOGRAPHIC_DATA]"
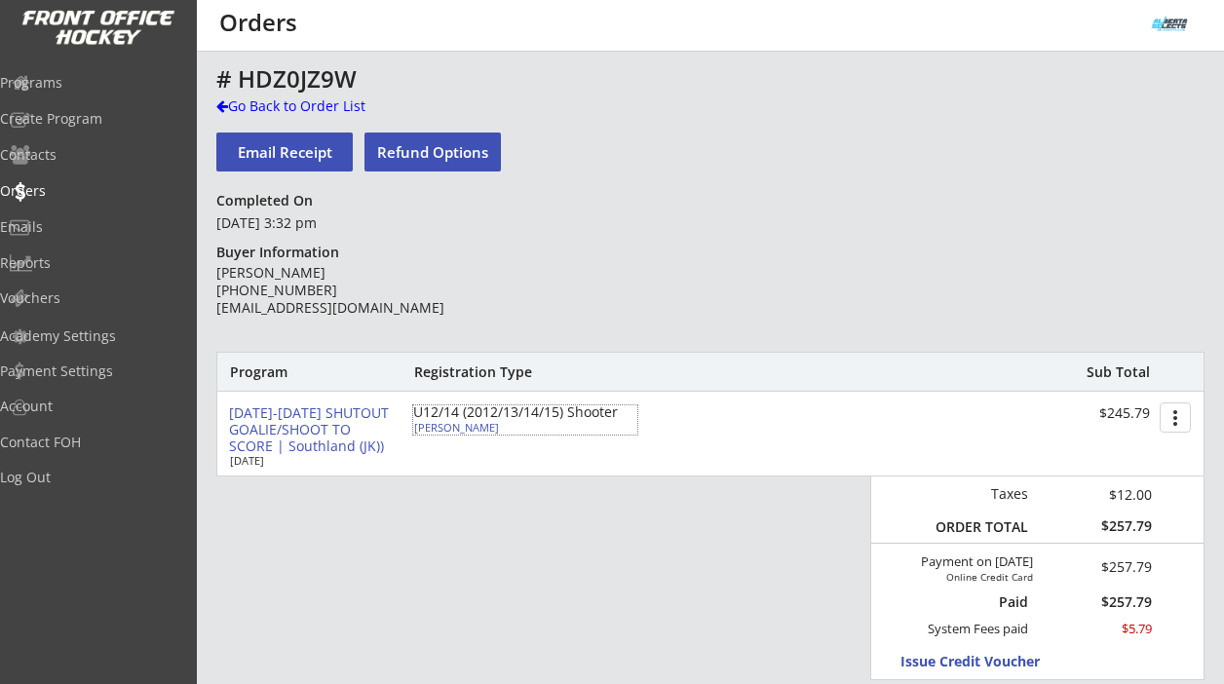
type input "[STREET_ADDRESS]"
select select ""Defense""
select select ""U14A""
type input "[PERSON_NAME]"
type input "[PHONE_NUMBER]"
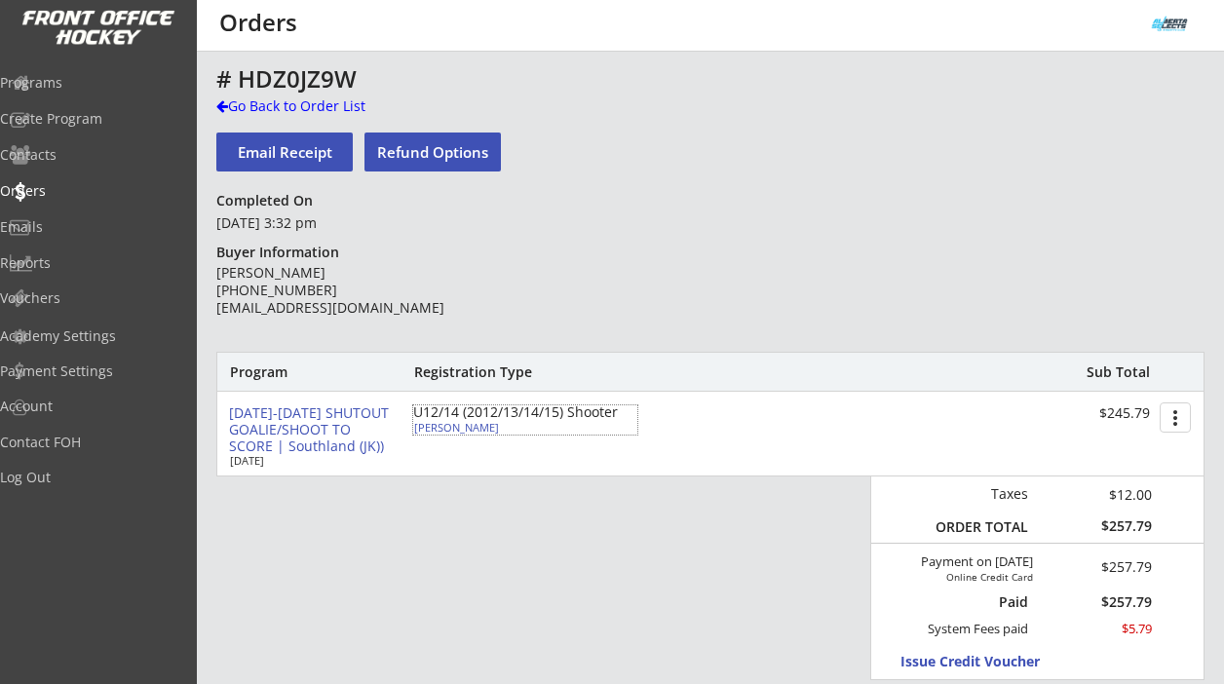
type input "BowView U14A"
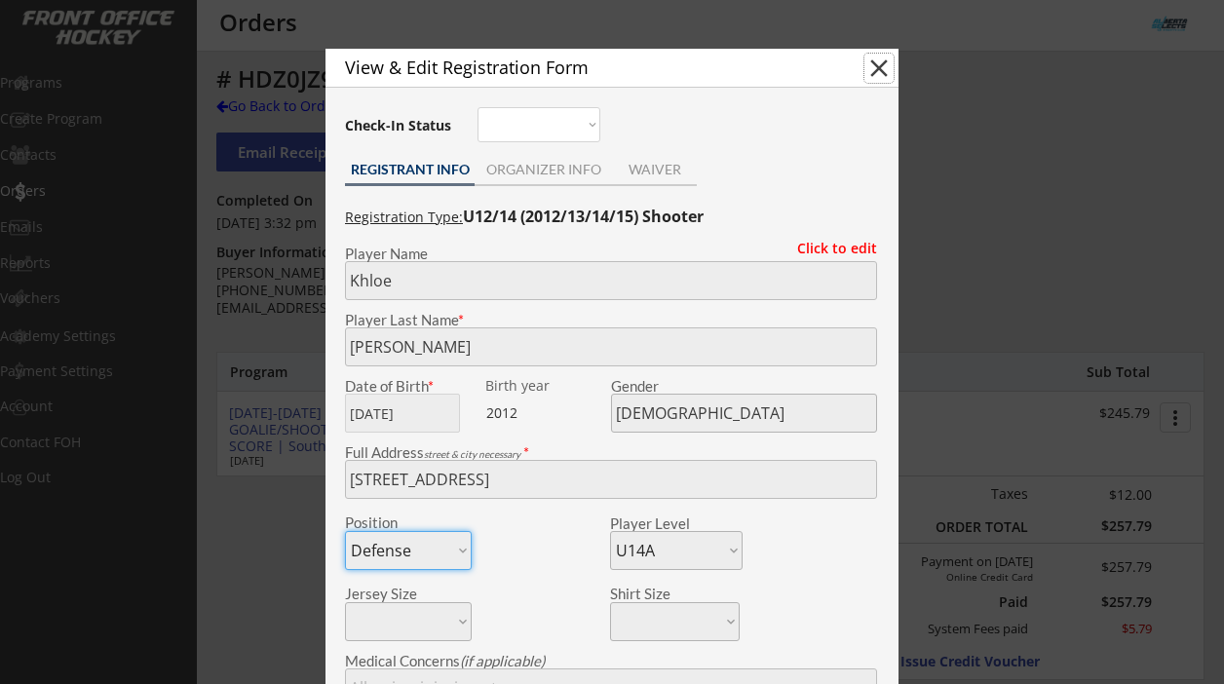
click at [883, 67] on button "close" at bounding box center [879, 68] width 29 height 29
select select ""PLACEHOLDER_1427118222253""
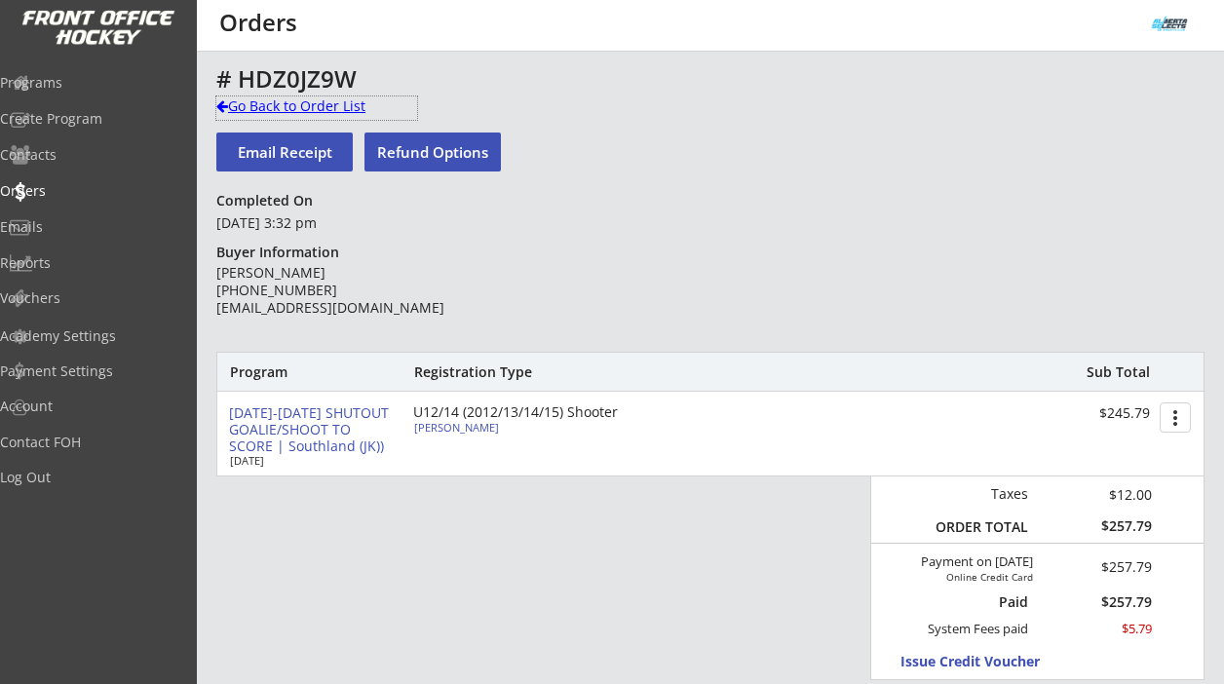
click at [279, 105] on div "Go Back to Order List" at bounding box center [316, 106] width 201 height 19
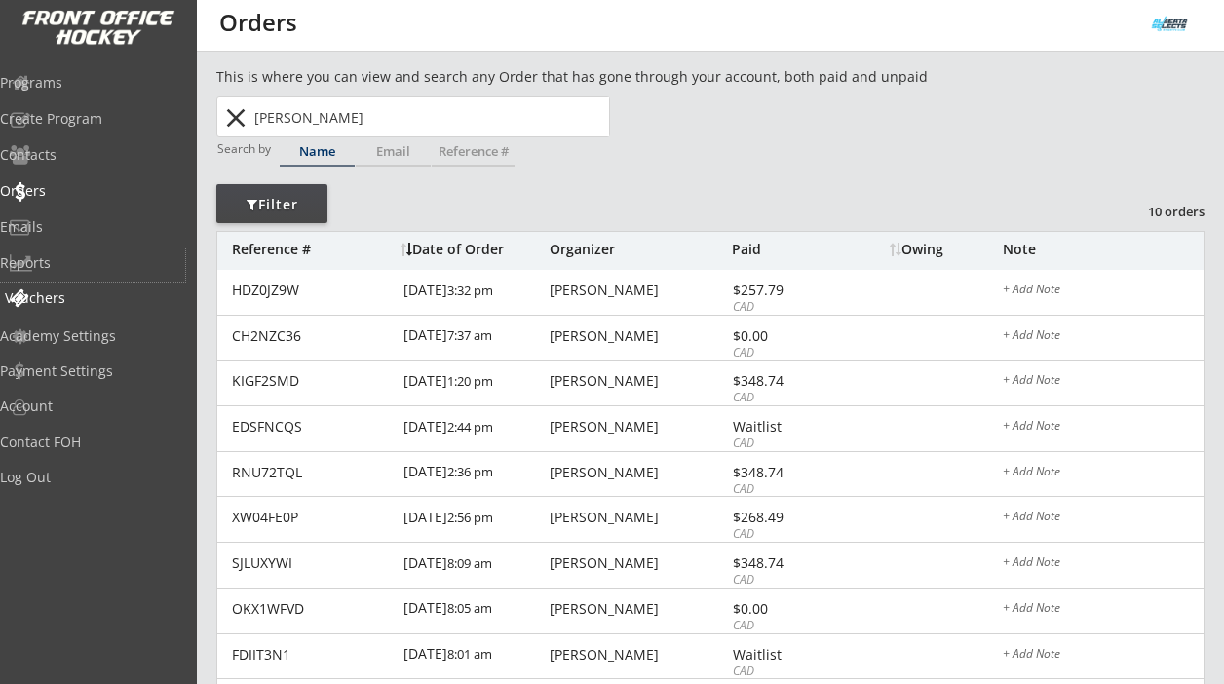
drag, startPoint x: 84, startPoint y: 271, endPoint x: 84, endPoint y: 295, distance: 24.4
click at [84, 295] on div "Programs Create Program Contacts Orders Emails Reports Vouchers" at bounding box center [98, 190] width 197 height 258
click at [84, 295] on div "Vouchers" at bounding box center [92, 298] width 175 height 14
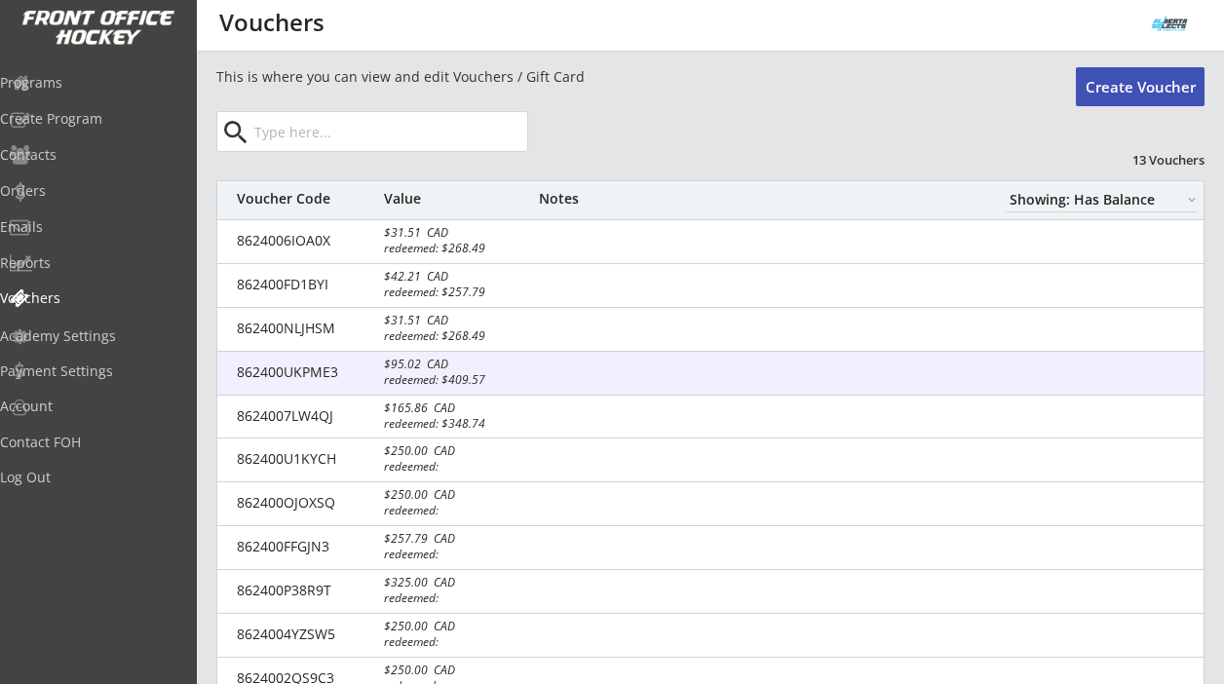
scroll to position [197, 0]
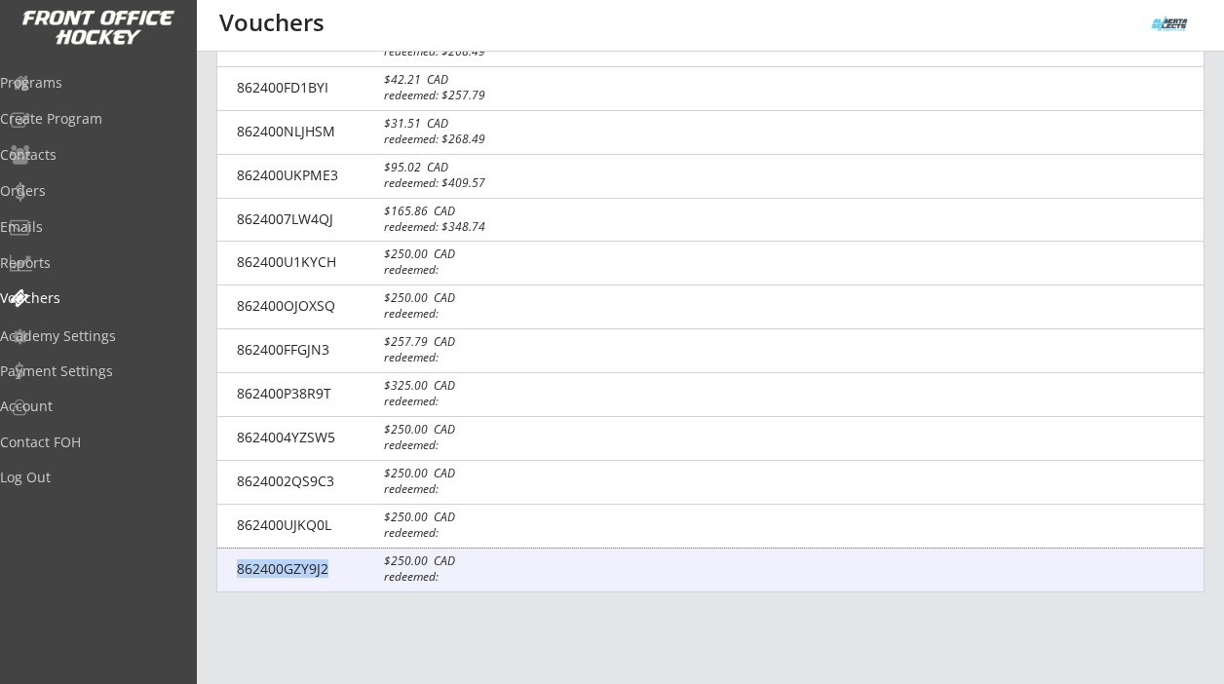
drag, startPoint x: 328, startPoint y: 572, endPoint x: 240, endPoint y: 572, distance: 88.7
click at [240, 572] on div "862400GZY9J2" at bounding box center [305, 569] width 136 height 14
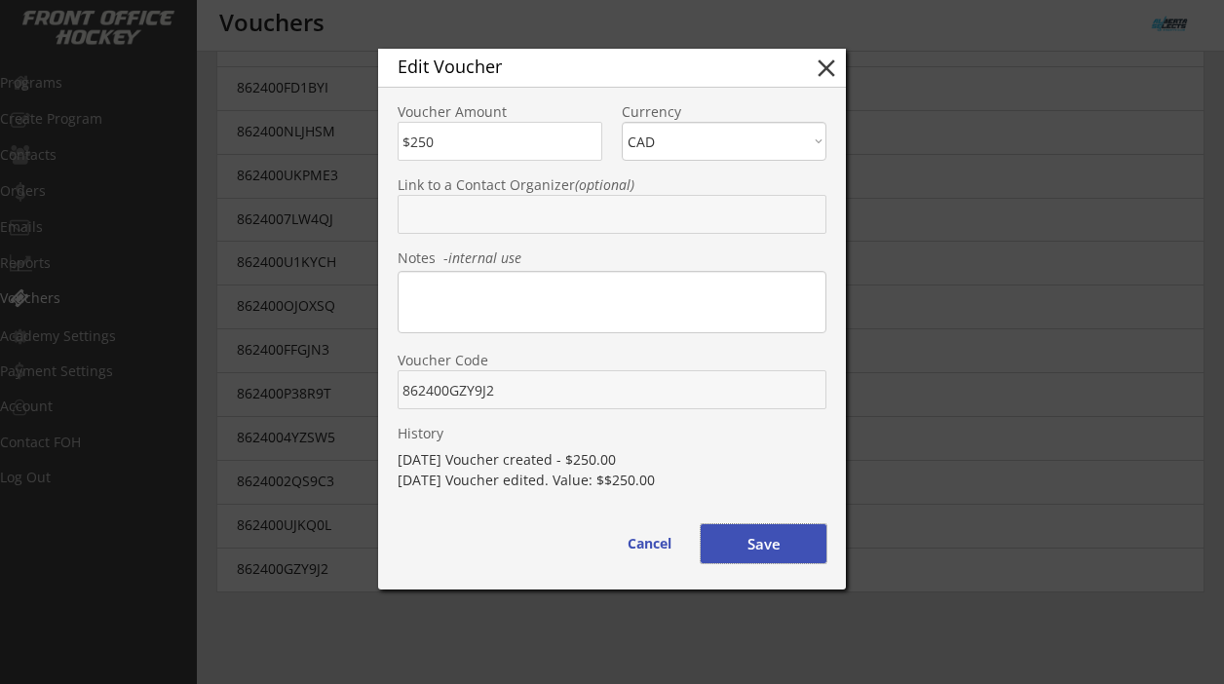
click at [773, 538] on button "Save" at bounding box center [764, 543] width 126 height 39
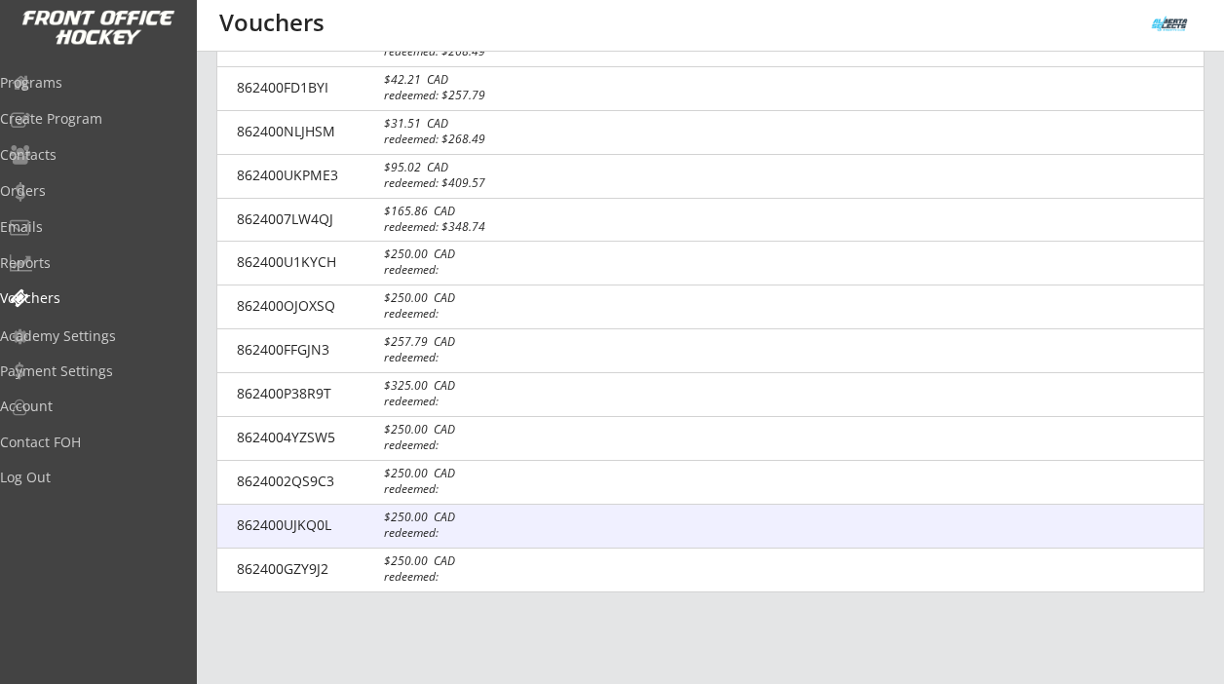
click at [303, 524] on div "862400UJKQ0L" at bounding box center [305, 526] width 136 height 14
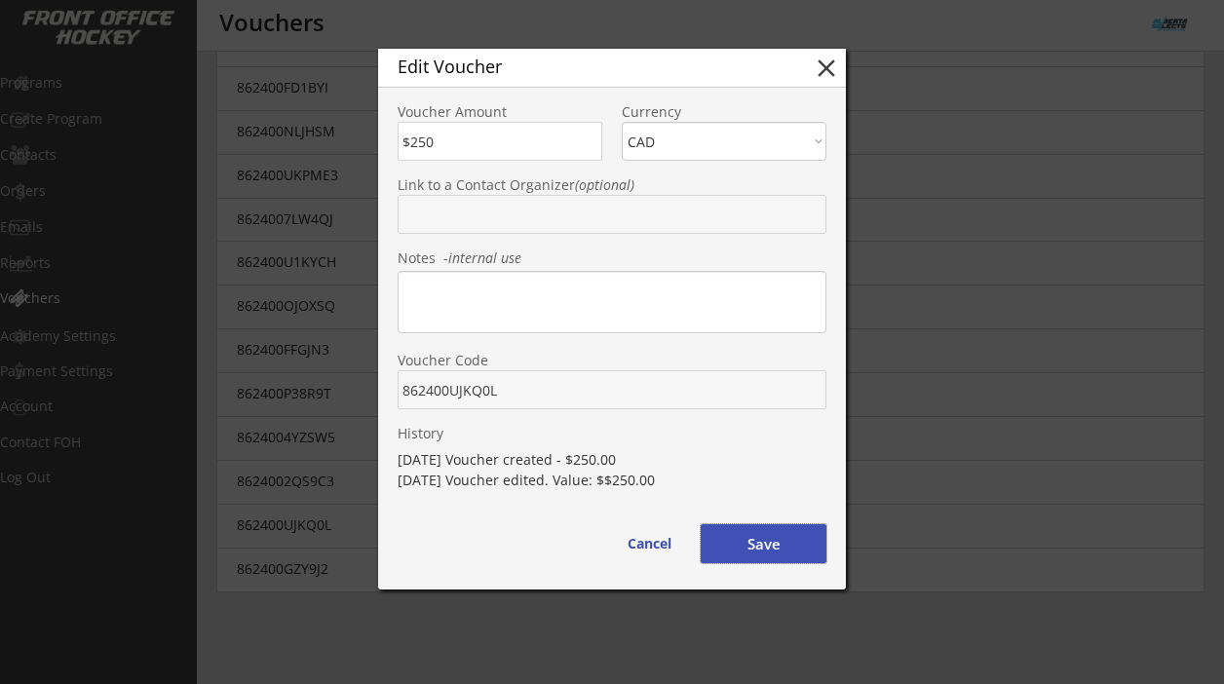
click at [746, 538] on button "Save" at bounding box center [764, 543] width 126 height 39
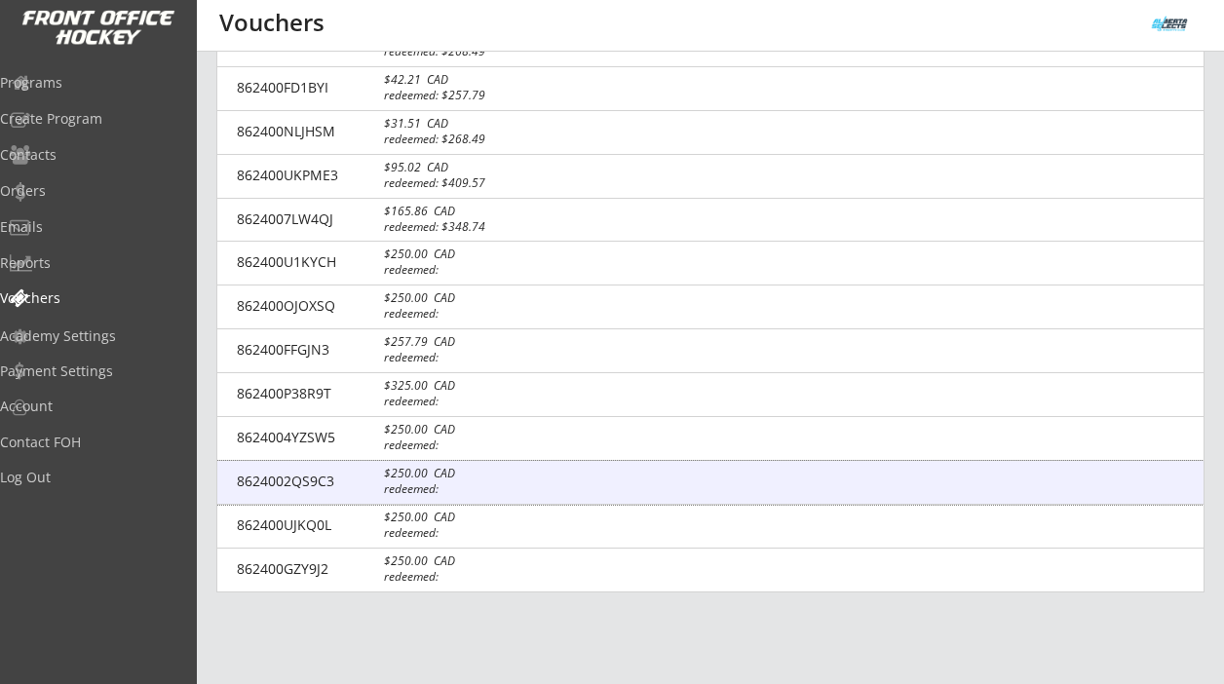
click at [320, 480] on div "8624002QS9C3" at bounding box center [305, 482] width 136 height 14
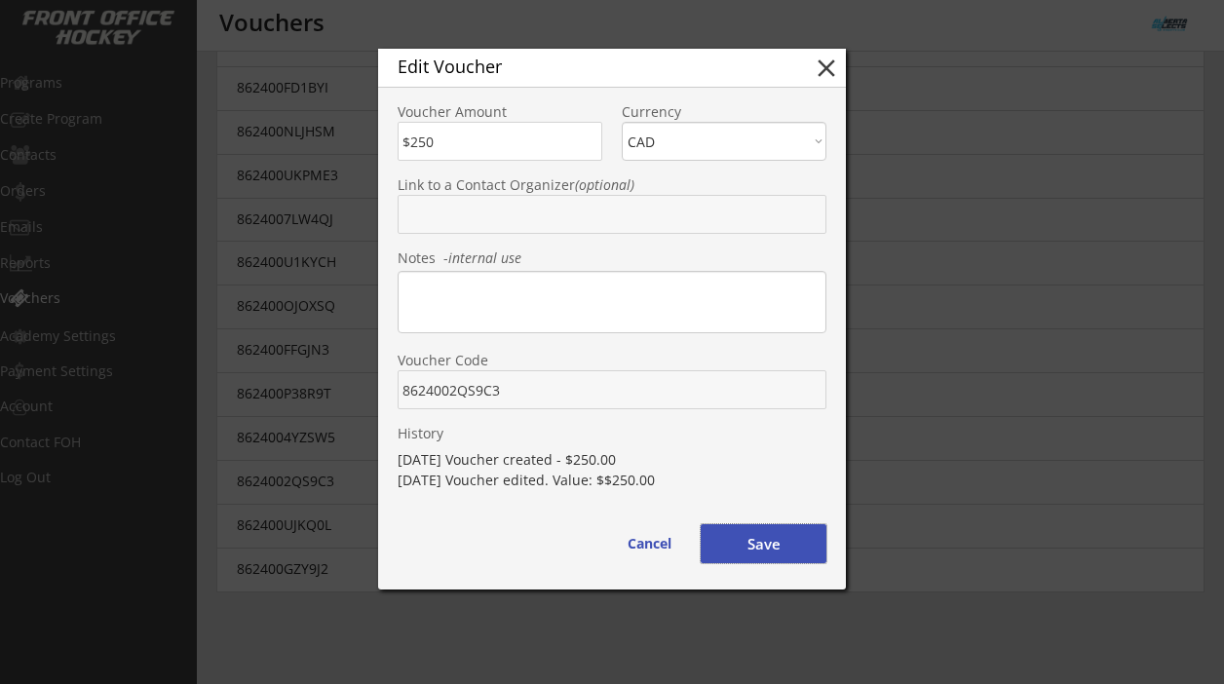
click at [764, 544] on button "Save" at bounding box center [764, 543] width 126 height 39
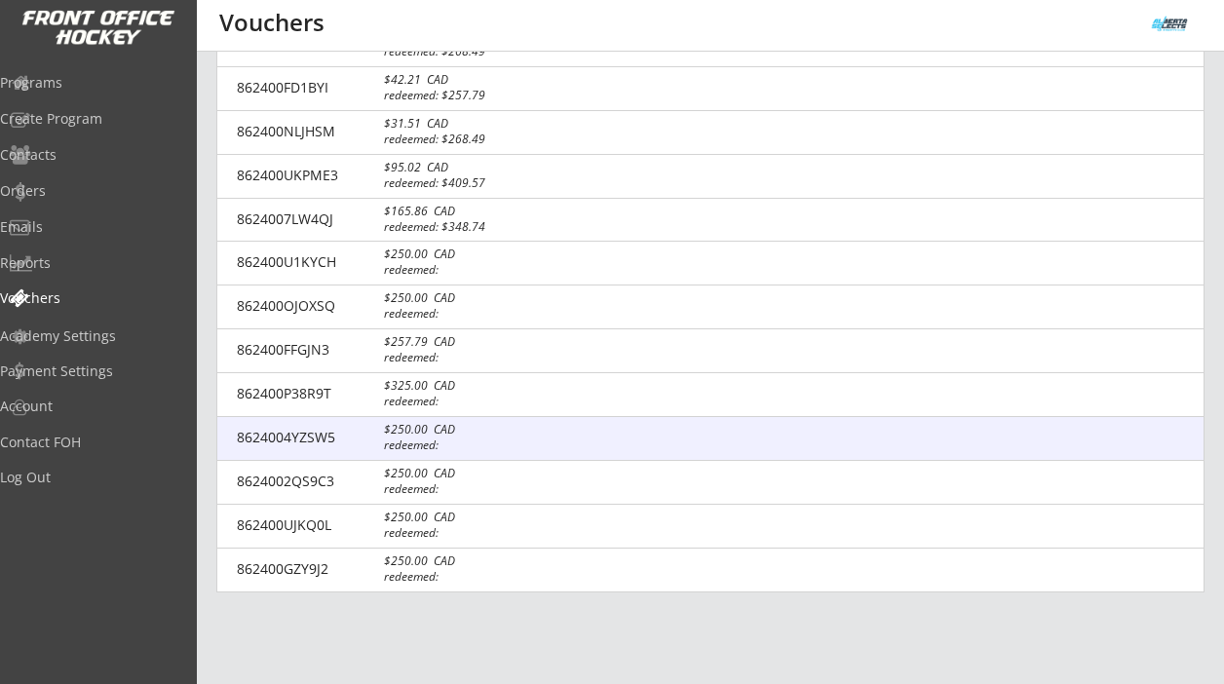
click at [415, 435] on div "$250.00 CAD" at bounding box center [451, 430] width 135 height 12
type input "8624004YZSW5"
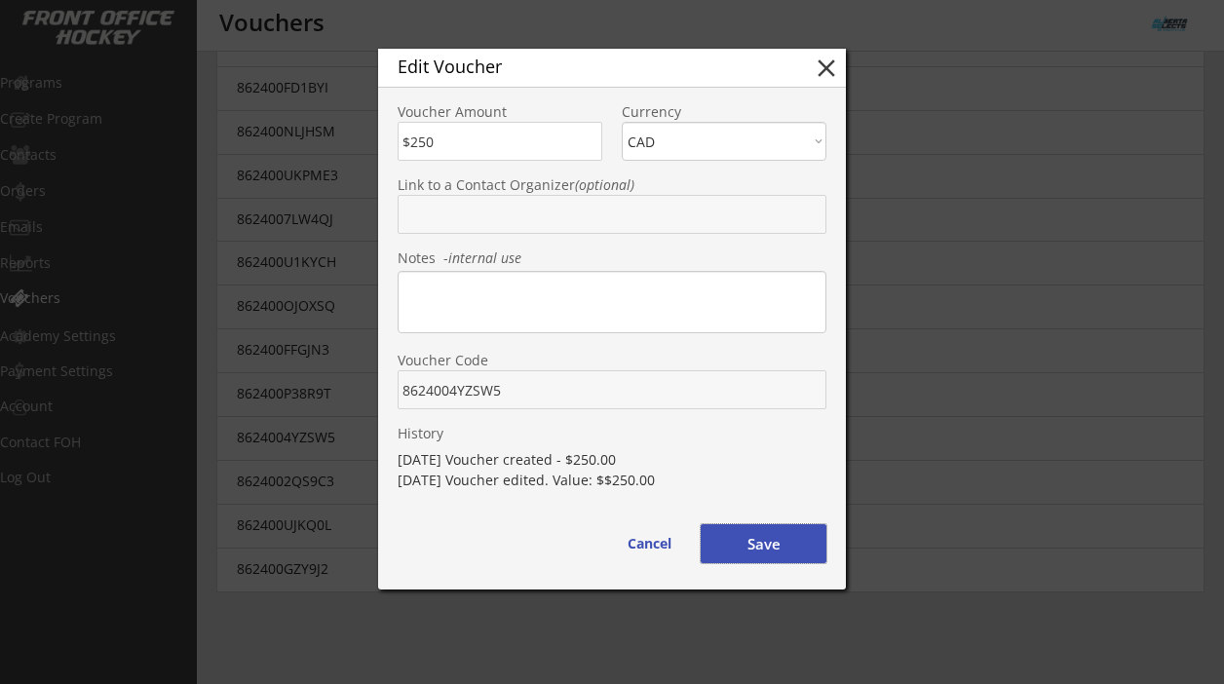
click at [735, 532] on button "Save" at bounding box center [764, 543] width 126 height 39
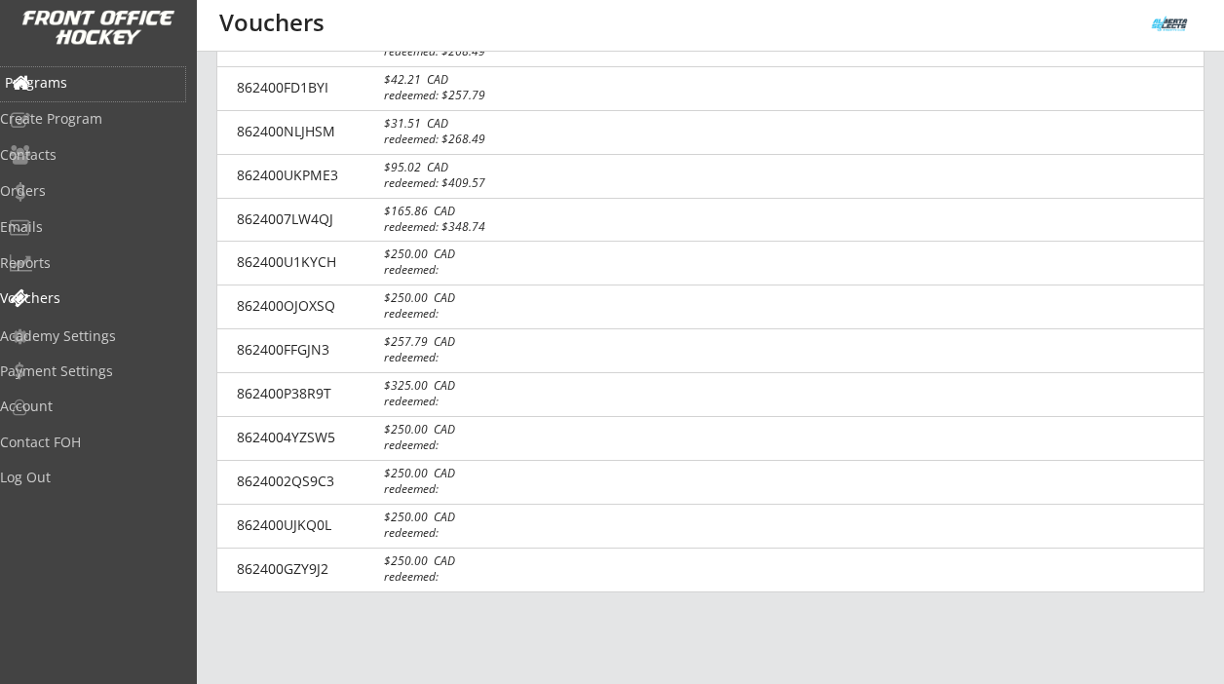
click at [87, 84] on div "Programs" at bounding box center [92, 83] width 175 height 14
